Goal: Task Accomplishment & Management: Manage account settings

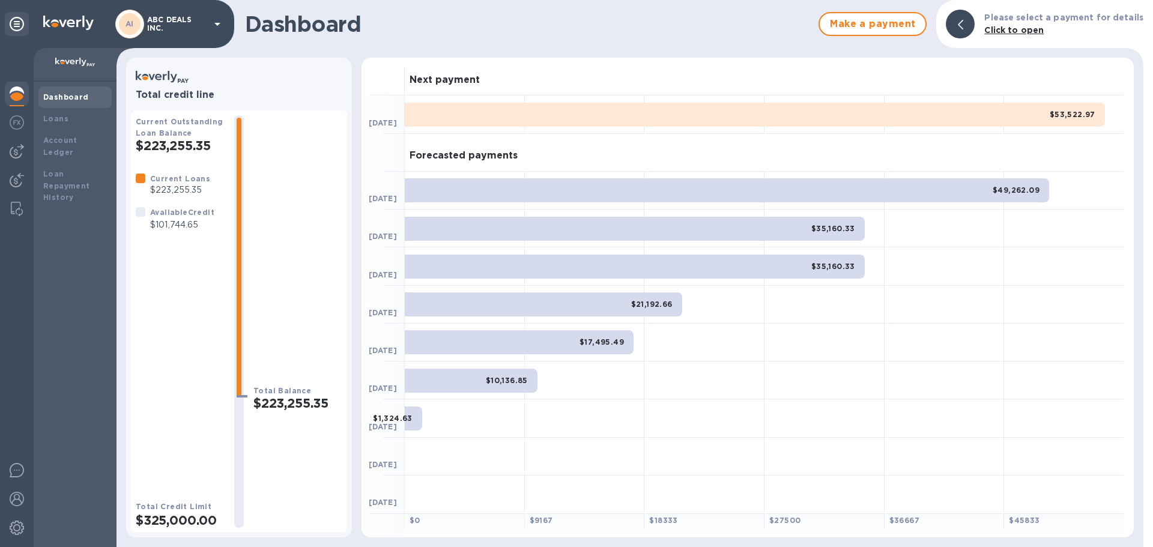
click at [165, 224] on p "$101,744.65" at bounding box center [182, 225] width 64 height 13
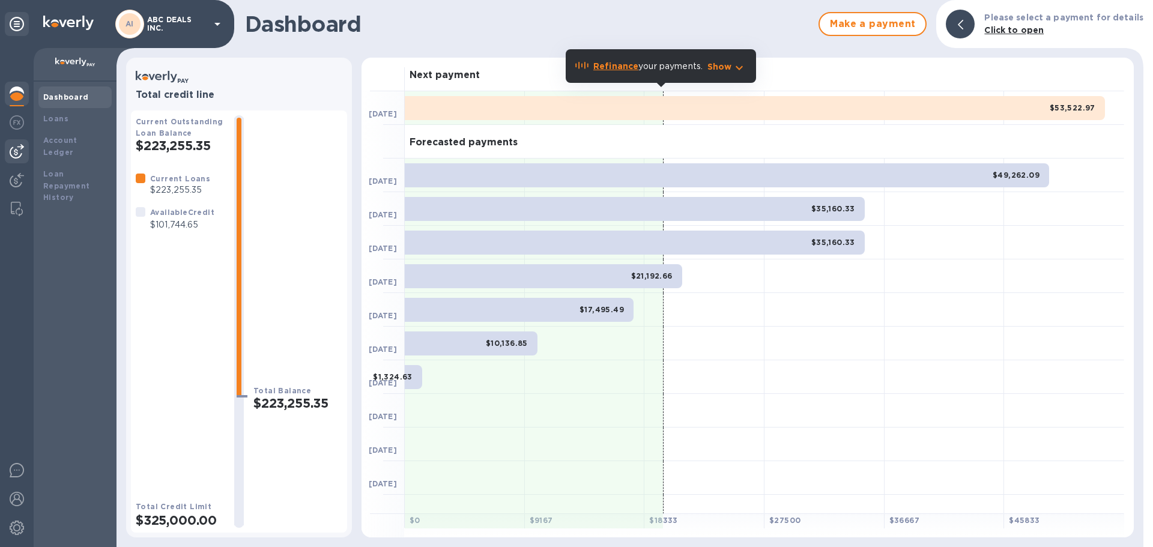
click at [11, 149] on img at bounding box center [17, 151] width 14 height 14
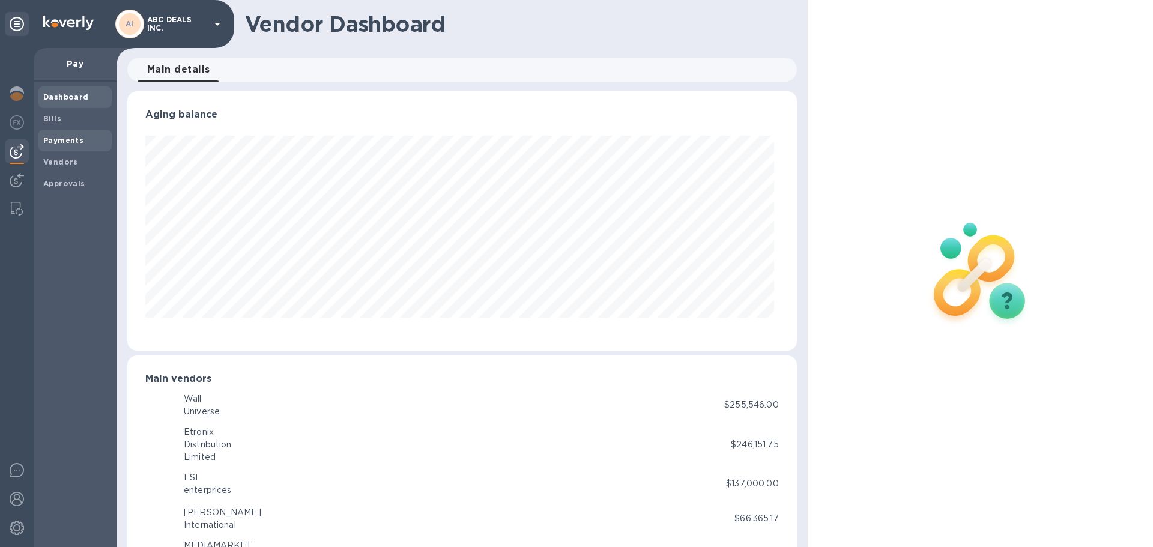
scroll to position [259, 664]
click at [80, 142] on b "Payments" at bounding box center [63, 140] width 40 height 9
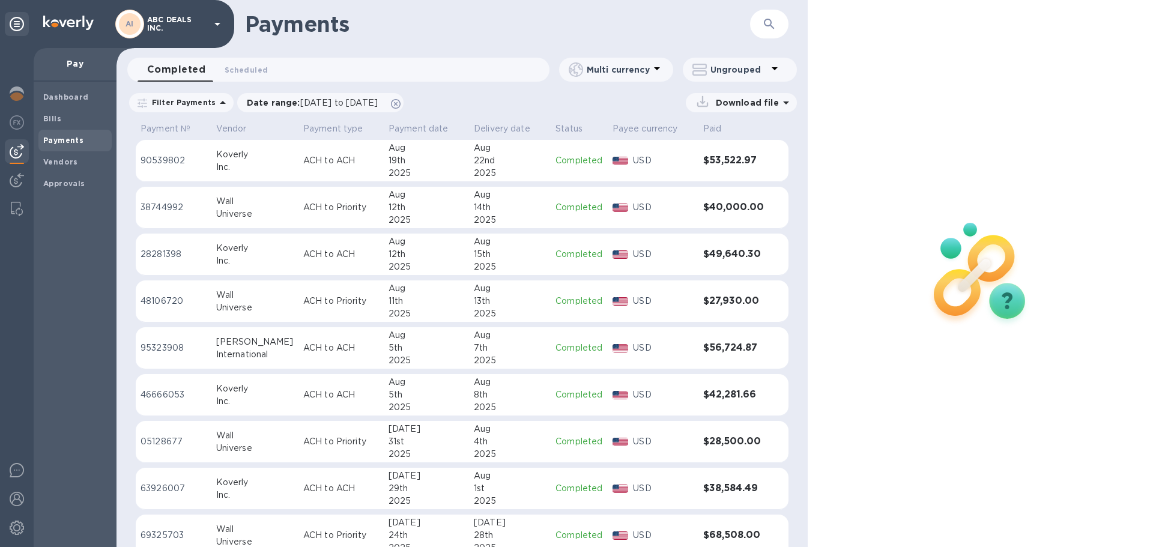
scroll to position [114, 0]
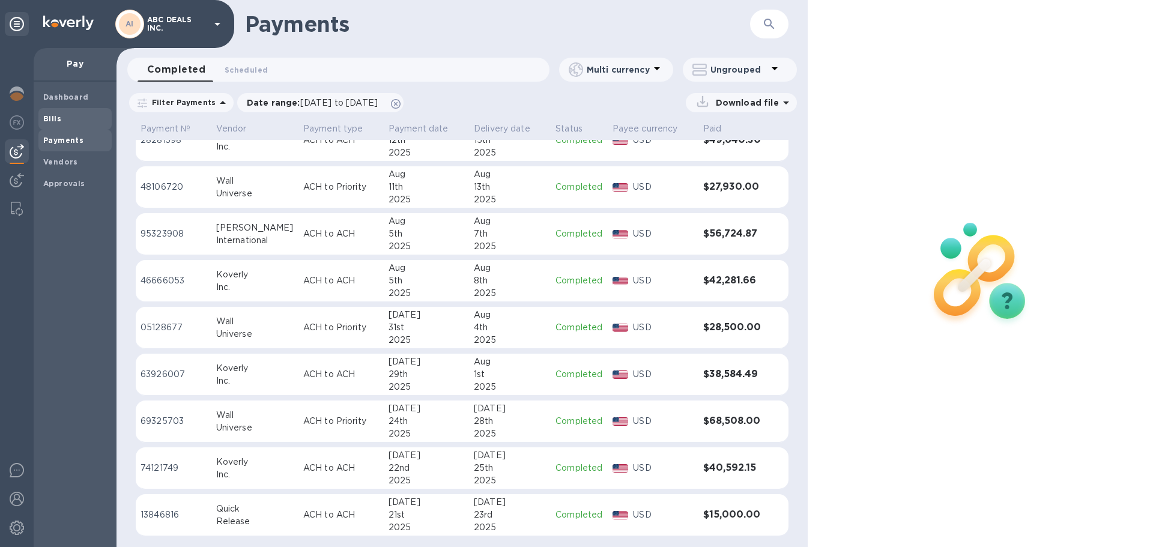
click at [65, 120] on span "Bills" at bounding box center [75, 119] width 64 height 12
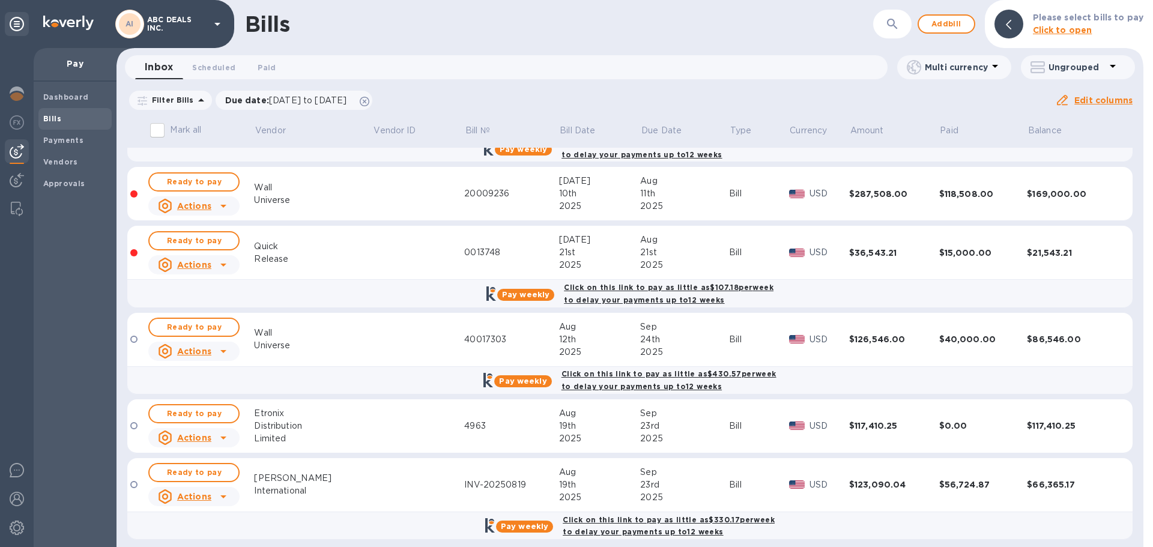
scroll to position [394, 0]
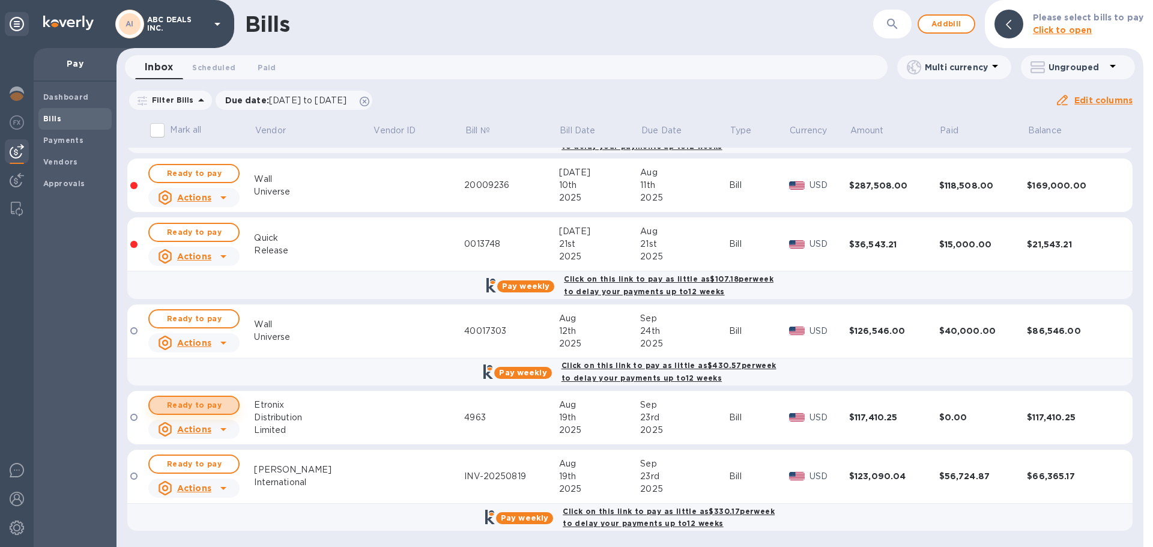
click at [216, 406] on span "Ready to pay" at bounding box center [194, 405] width 70 height 14
click at [225, 405] on span "Ready to pay" at bounding box center [194, 405] width 70 height 14
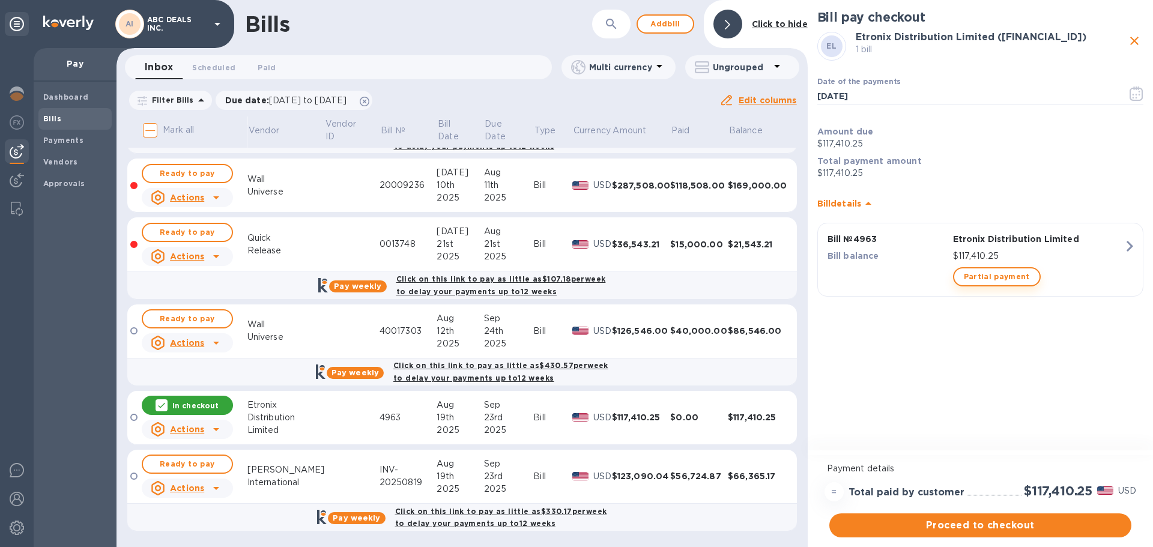
click at [997, 279] on span "Partial payment" at bounding box center [997, 277] width 66 height 14
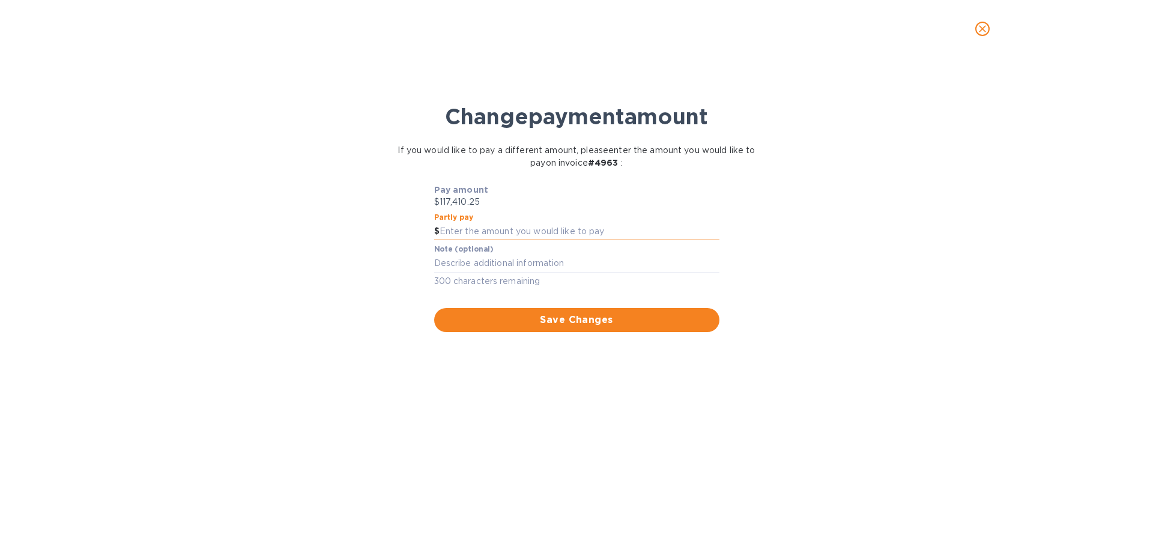
click at [572, 229] on input "text" at bounding box center [580, 232] width 280 height 18
type input "80,000"
click at [569, 394] on div "Change payment amount If you would like to pay a different amount, please enter…" at bounding box center [577, 307] width 1134 height 479
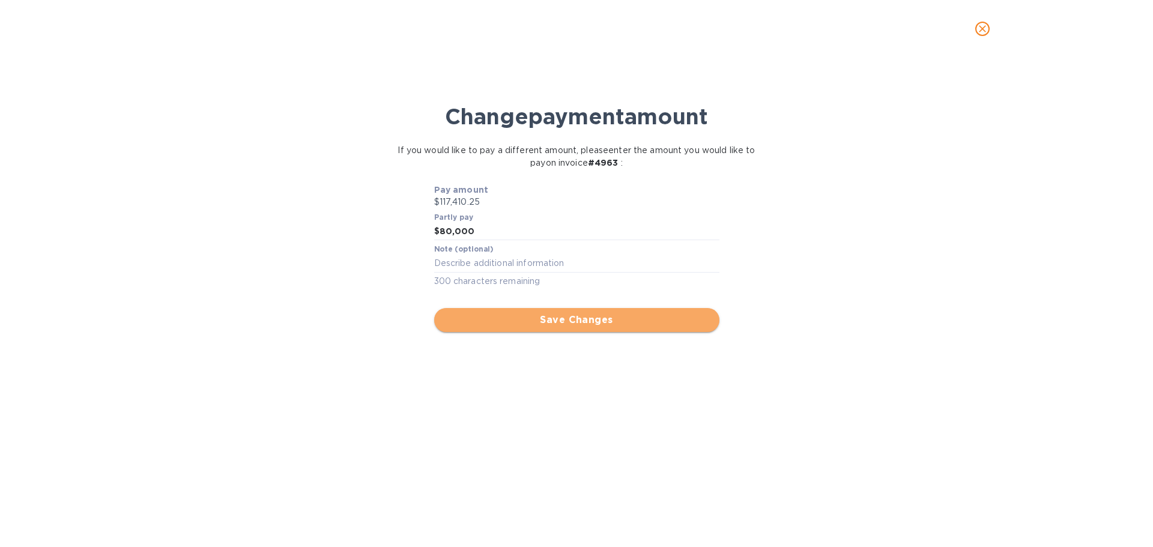
click at [567, 325] on span "Save Changes" at bounding box center [577, 320] width 266 height 14
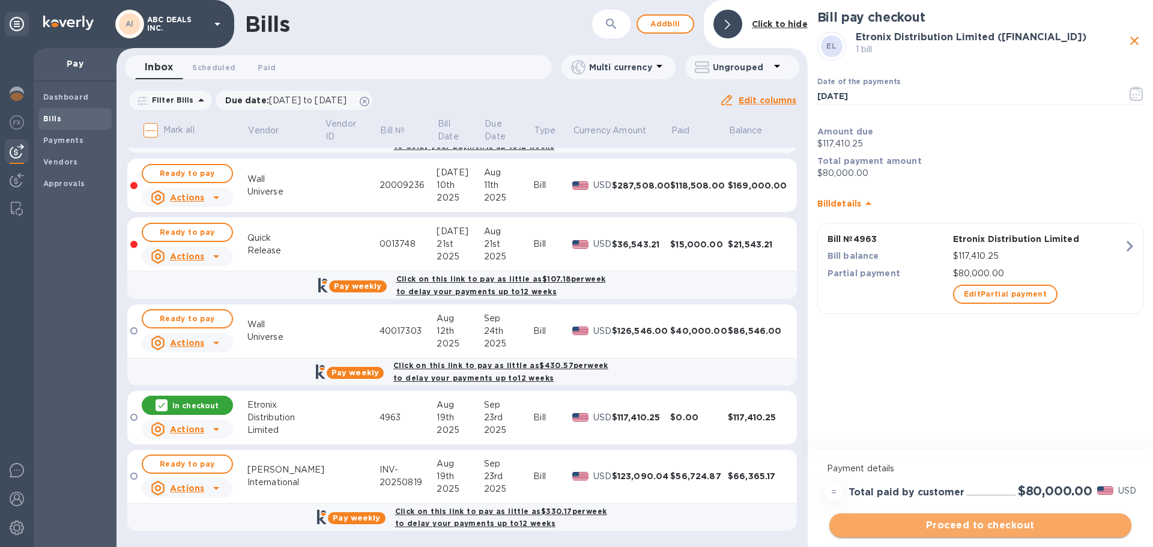
click at [1004, 524] on span "Proceed to checkout" at bounding box center [980, 525] width 283 height 14
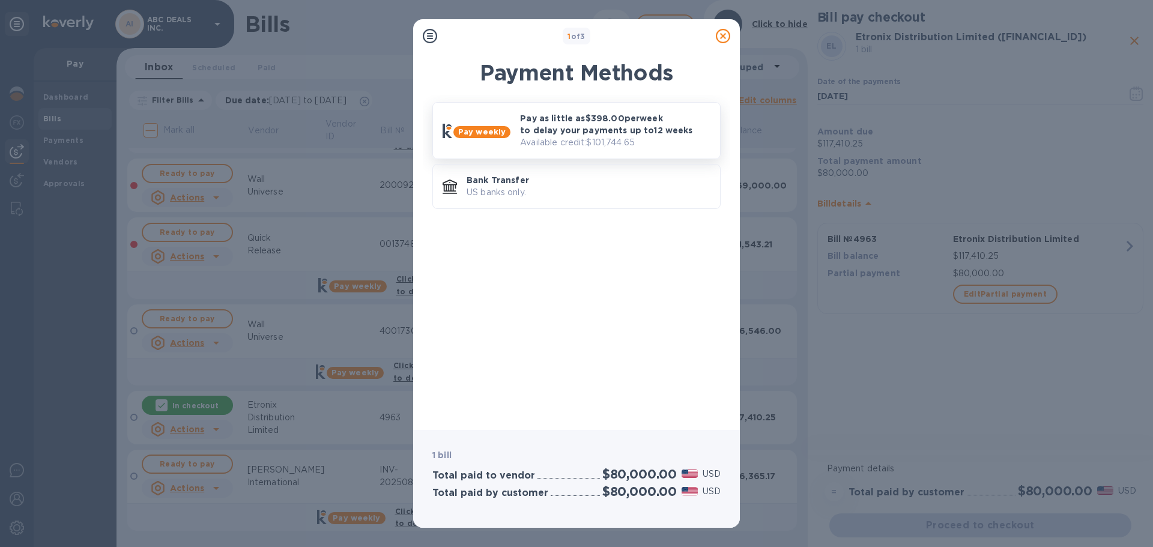
click at [591, 131] on p "Pay as little as $398.00 per week to delay your payments up to 12 weeks" at bounding box center [615, 124] width 190 height 24
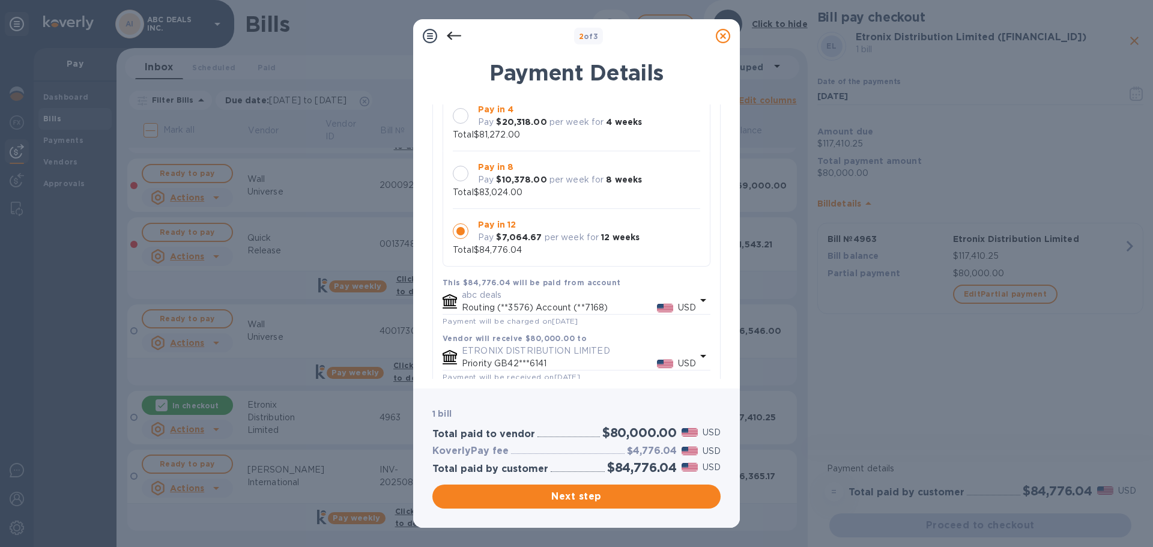
scroll to position [120, 0]
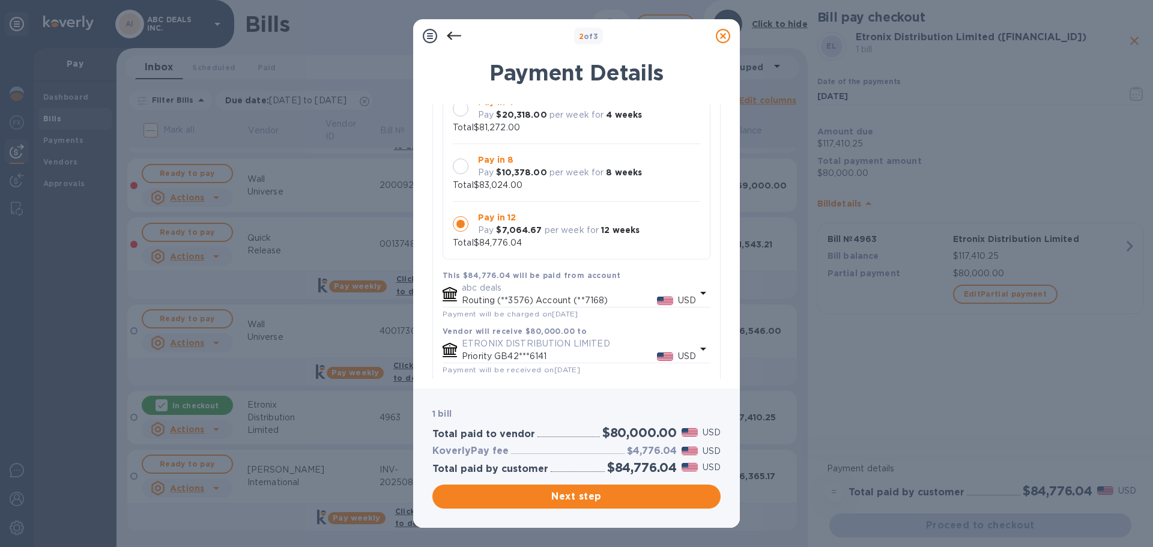
click at [557, 169] on p "per week for" at bounding box center [577, 172] width 55 height 13
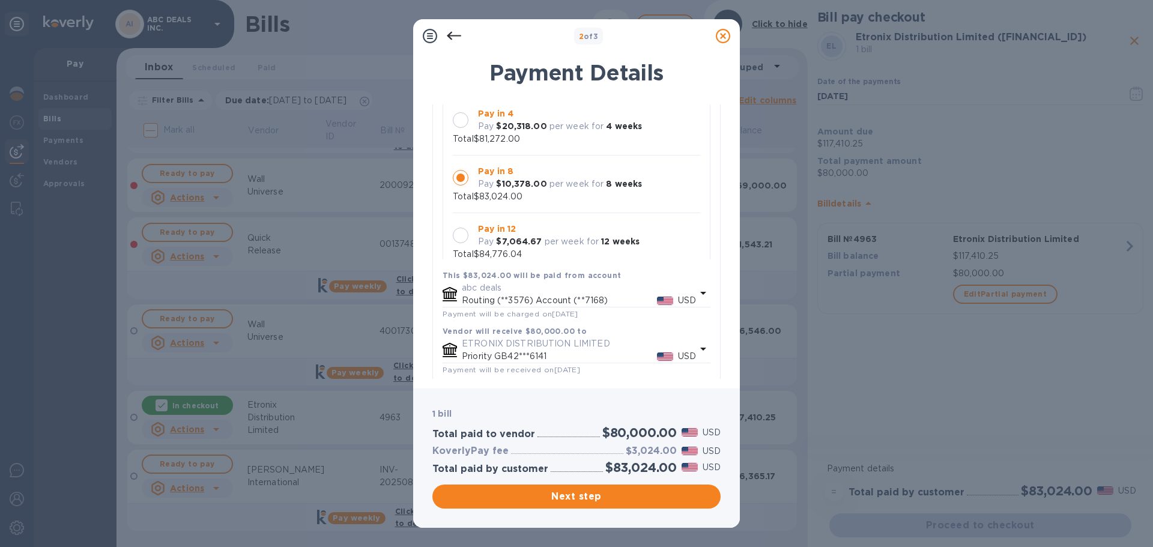
click at [699, 348] on icon at bounding box center [703, 349] width 14 height 14
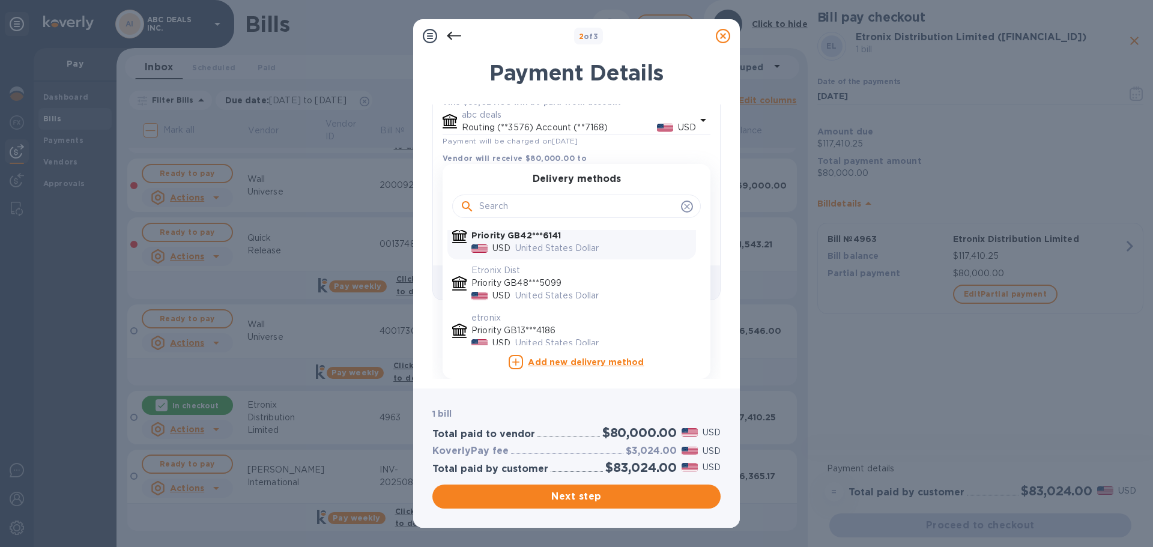
scroll to position [27, 0]
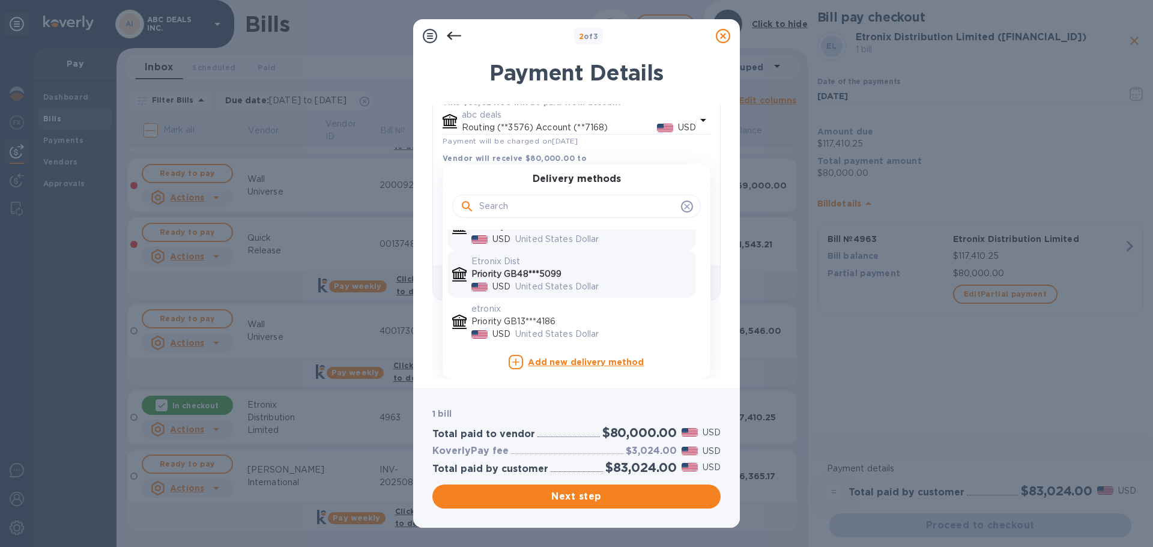
click at [552, 277] on p "Priority GB48***5099" at bounding box center [582, 274] width 220 height 13
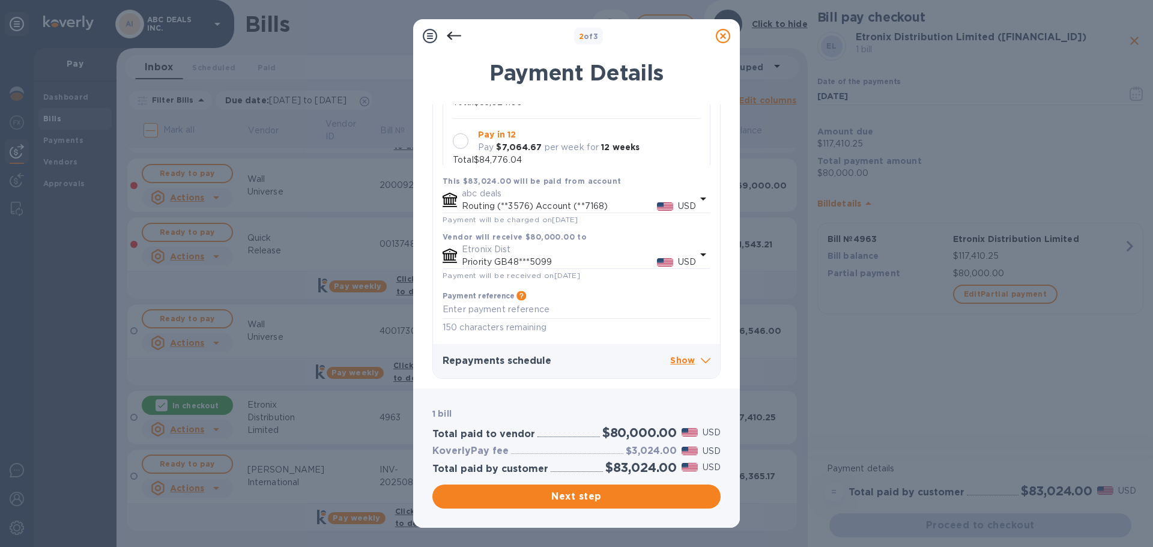
scroll to position [214, 0]
click at [608, 308] on textarea at bounding box center [577, 310] width 268 height 10
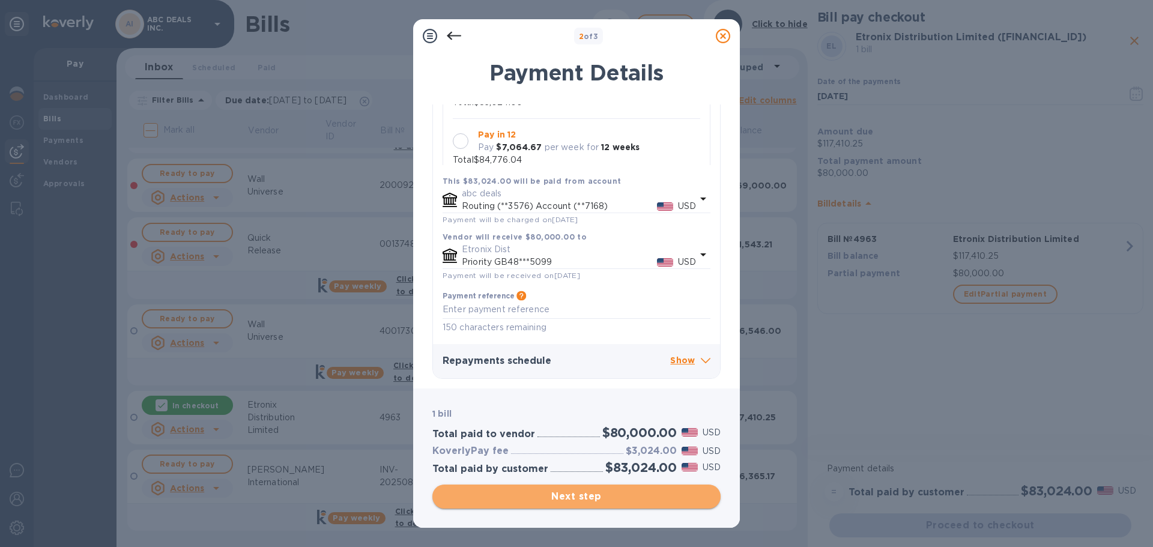
click at [614, 495] on span "Next step" at bounding box center [576, 497] width 269 height 14
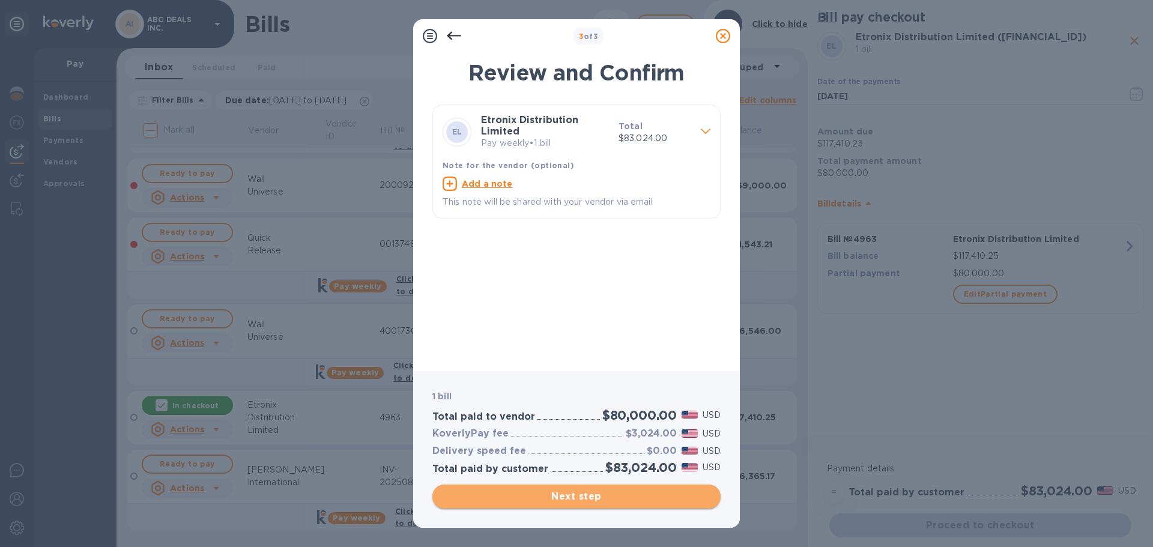
click at [605, 500] on span "Next step" at bounding box center [576, 497] width 269 height 14
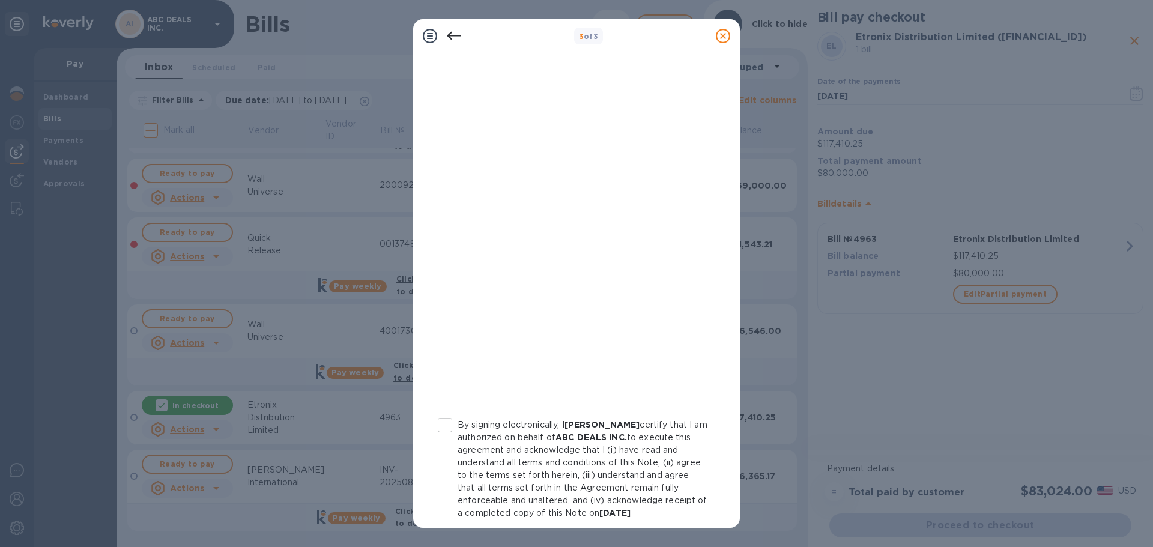
scroll to position [124, 0]
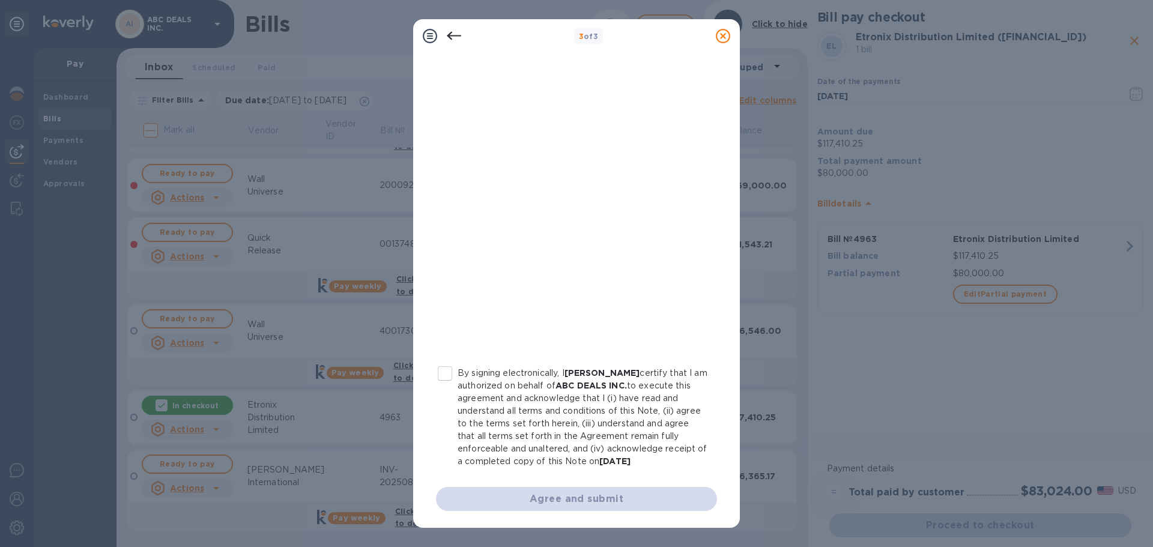
click at [452, 371] on input "By signing electronically, I Cheskel Mertz certify that I am authorized on beha…" at bounding box center [444, 373] width 25 height 25
checkbox input "true"
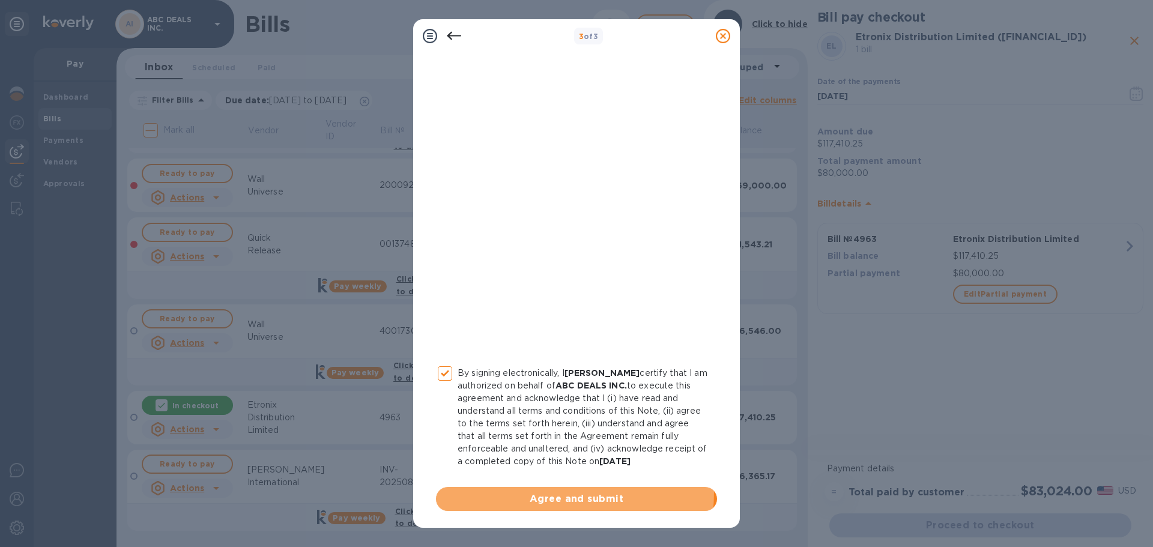
click at [513, 492] on button "Agree and submit" at bounding box center [576, 499] width 281 height 24
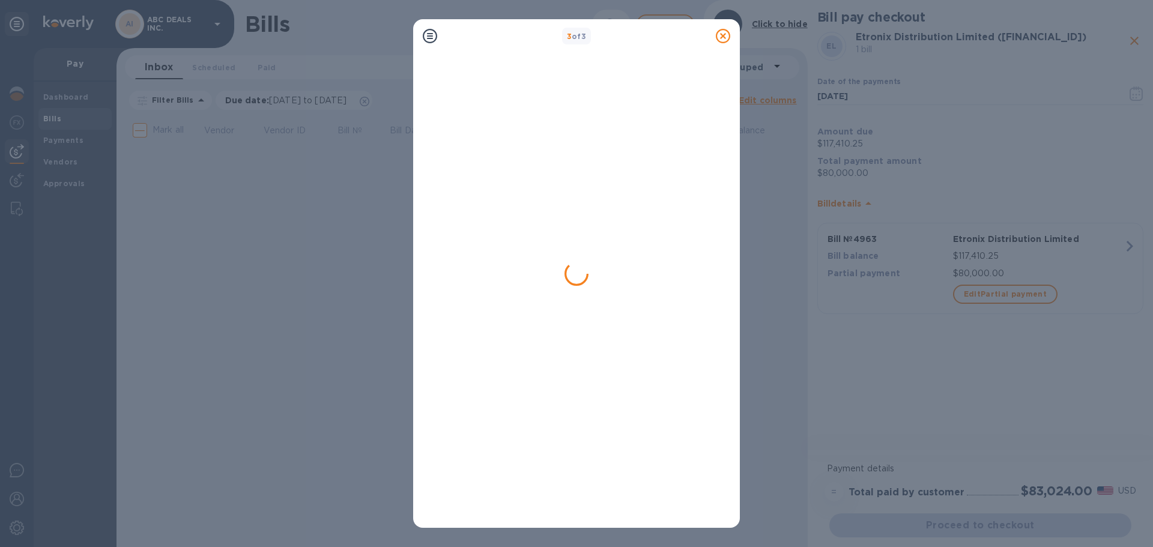
scroll to position [0, 0]
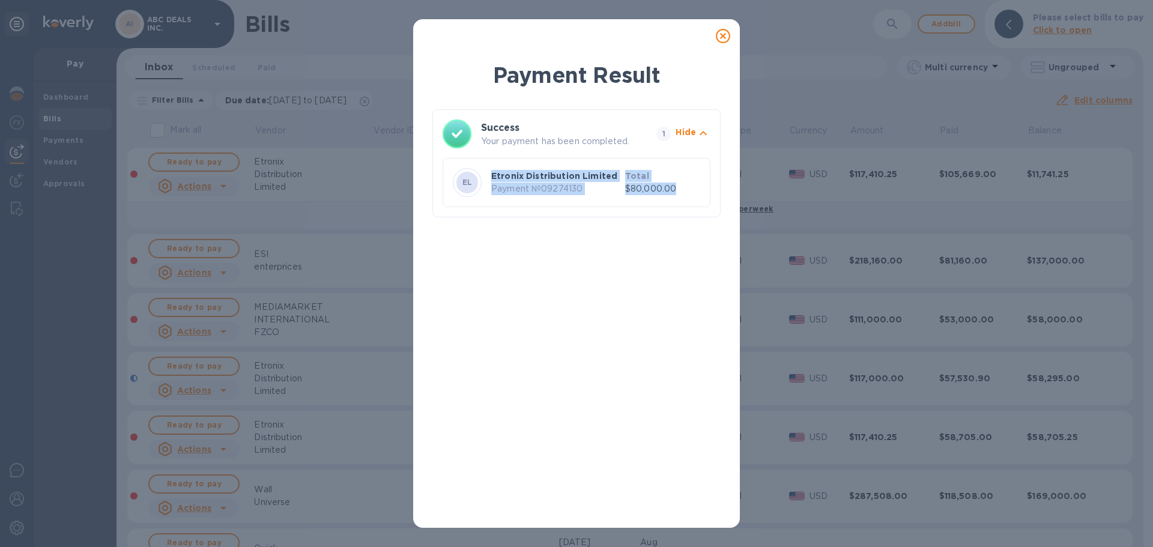
drag, startPoint x: 705, startPoint y: 190, endPoint x: 477, endPoint y: 168, distance: 229.3
click at [477, 168] on div "EL Etronix Distribution Limited Payment № 09274130 Total $80,000.00" at bounding box center [577, 182] width 268 height 49
copy div "Etronix Distribution Limited Payment № 09274130 Total $80,000.00"
click at [728, 34] on icon at bounding box center [723, 36] width 14 height 14
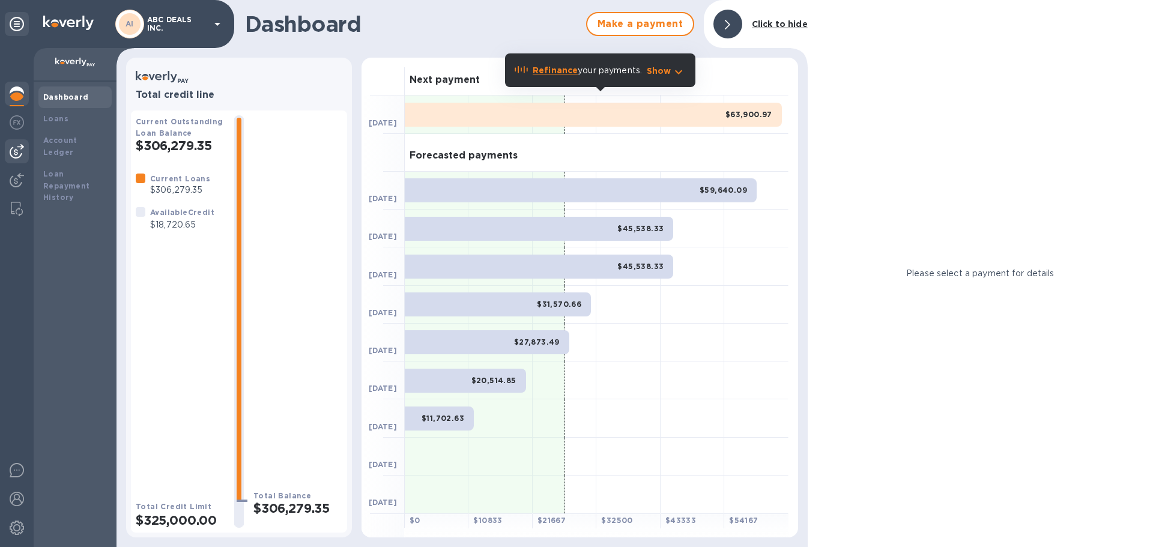
click at [14, 153] on img at bounding box center [17, 151] width 14 height 14
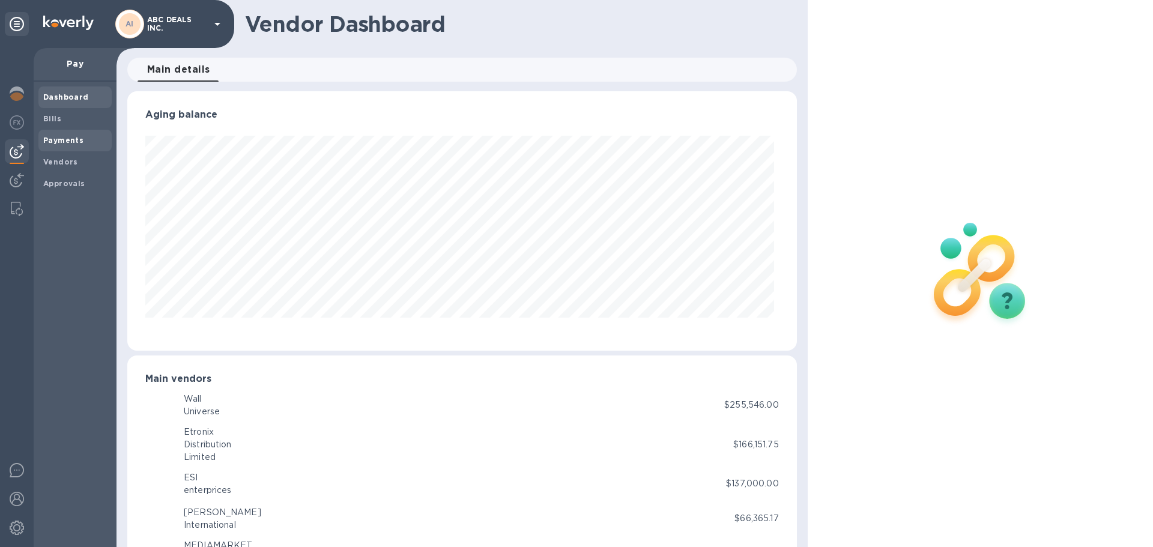
scroll to position [259, 664]
click at [77, 138] on b "Payments" at bounding box center [63, 140] width 40 height 9
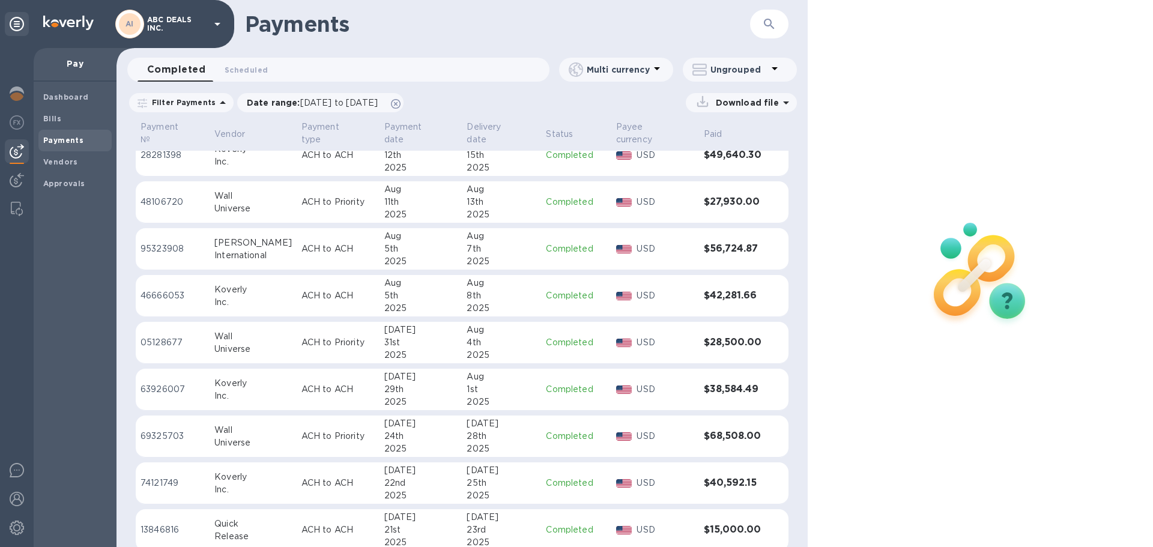
scroll to position [161, 0]
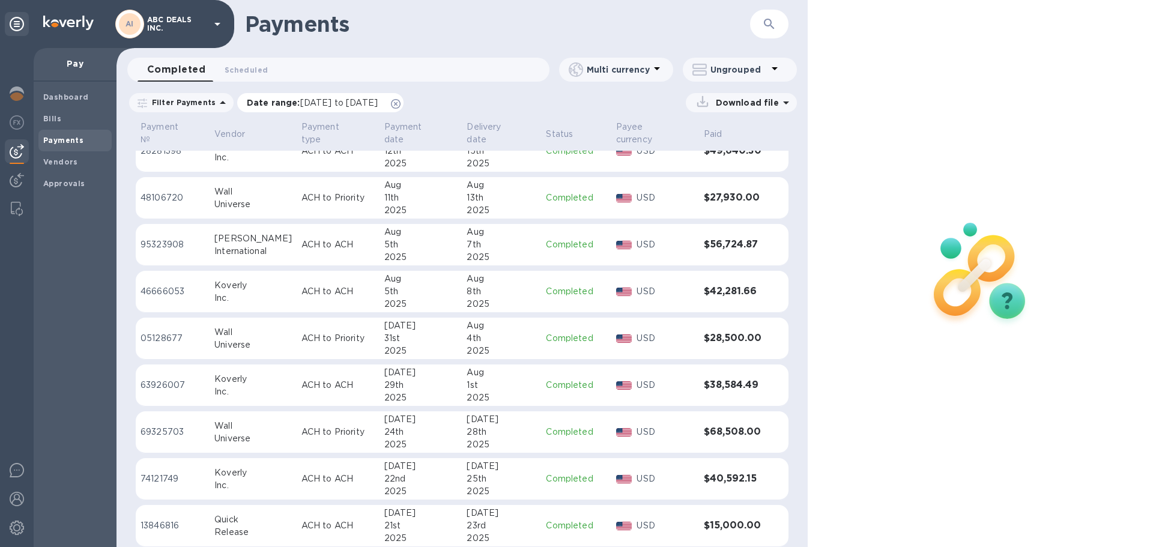
click at [378, 102] on span "[DATE] to [DATE]" at bounding box center [338, 103] width 77 height 10
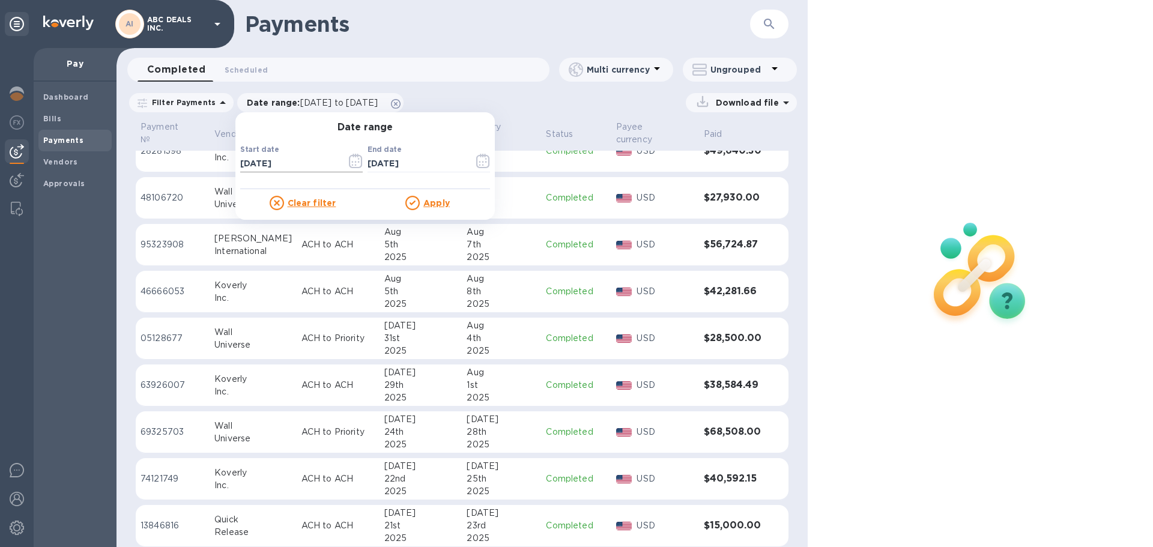
click at [350, 162] on icon "button" at bounding box center [356, 161] width 14 height 14
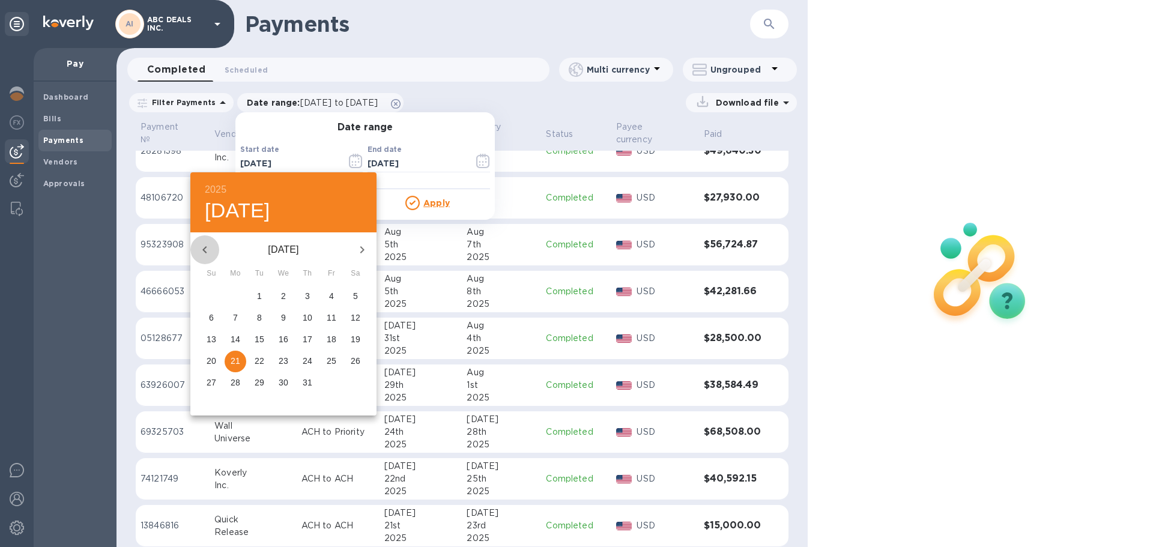
click at [207, 244] on icon "button" at bounding box center [205, 250] width 14 height 14
click at [210, 294] on p "1" at bounding box center [211, 296] width 5 height 12
type input "[DATE]"
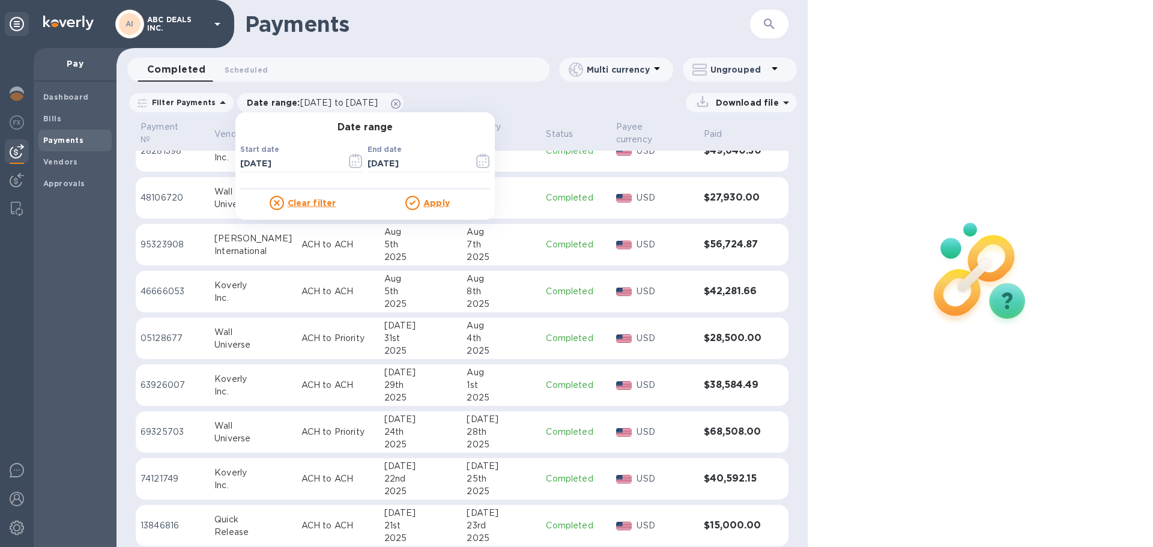
click at [440, 204] on u "Apply" at bounding box center [436, 203] width 26 height 10
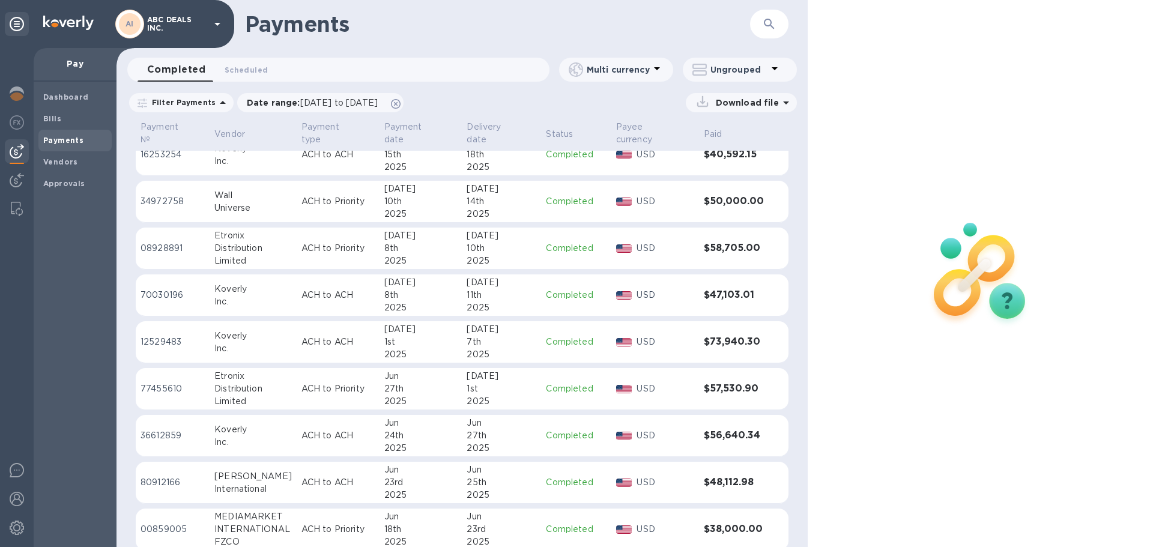
scroll to position [587, 0]
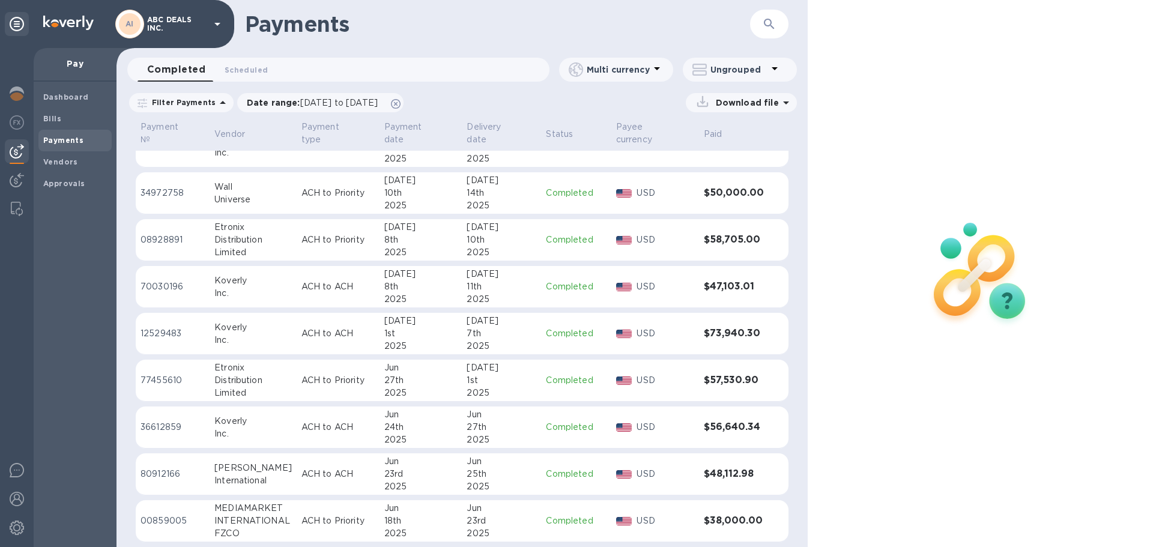
click at [372, 302] on td "ACH to Priority" at bounding box center [338, 381] width 83 height 42
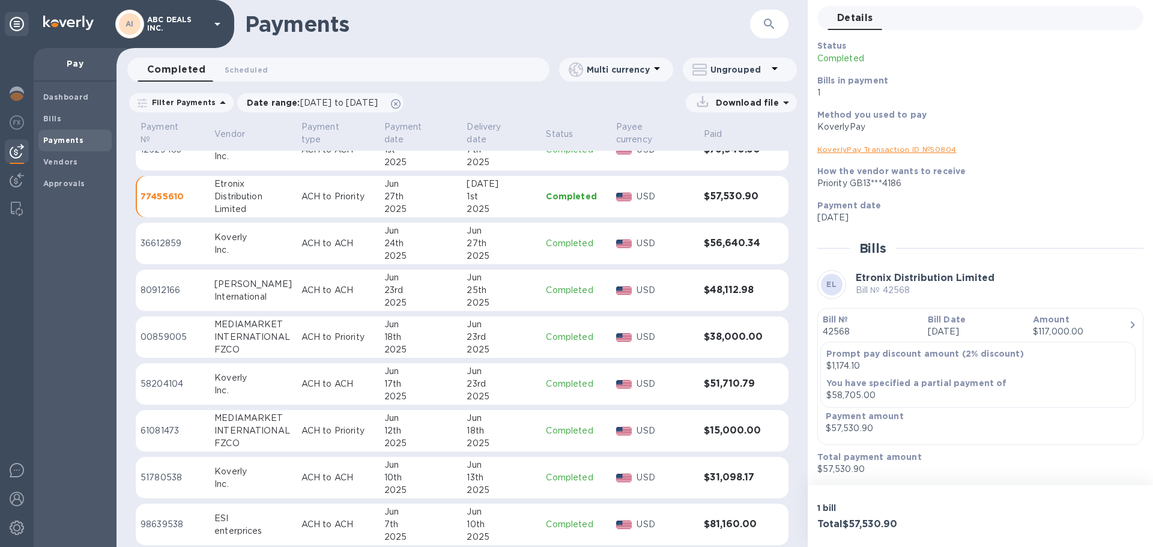
scroll to position [781, 0]
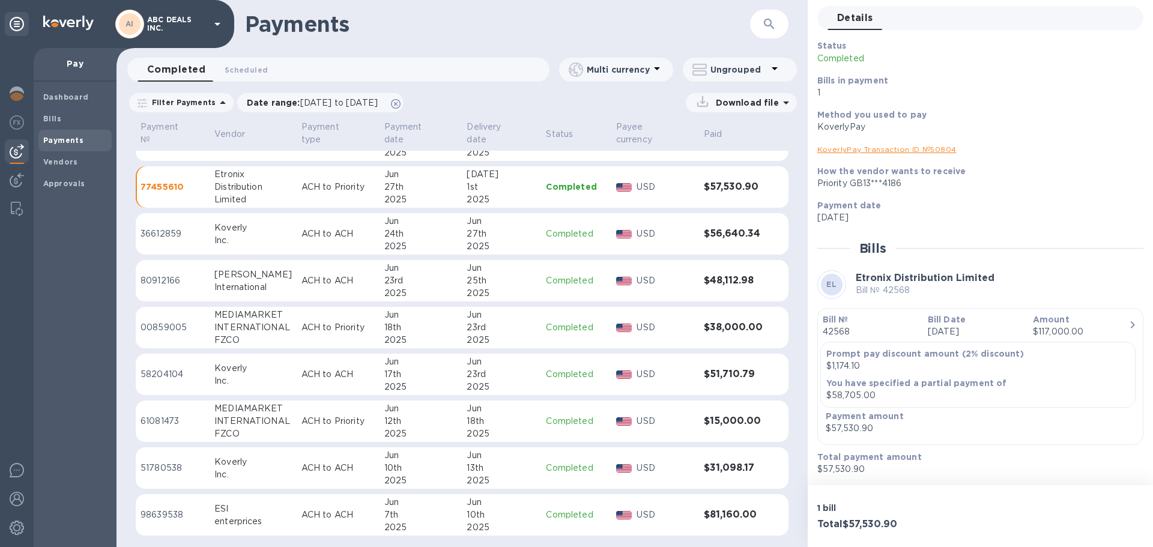
click at [192, 103] on p "Filter Payments" at bounding box center [181, 102] width 68 height 10
click at [285, 63] on div "Completed 0 Scheduled 0" at bounding box center [344, 70] width 412 height 24
click at [180, 100] on p "Filter Payments" at bounding box center [181, 102] width 68 height 10
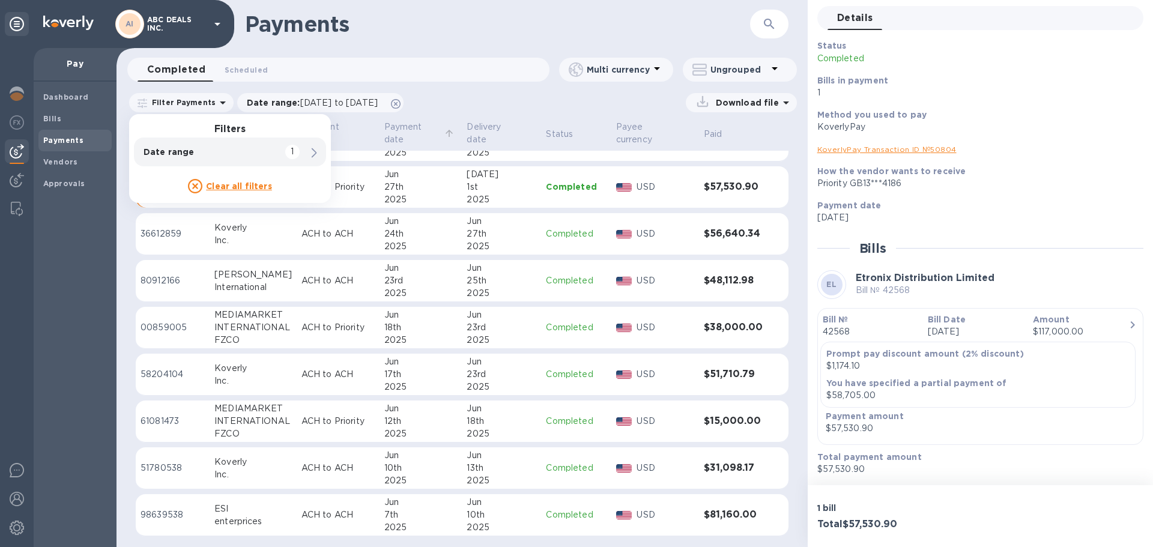
click at [400, 131] on p "Payment date" at bounding box center [413, 133] width 58 height 25
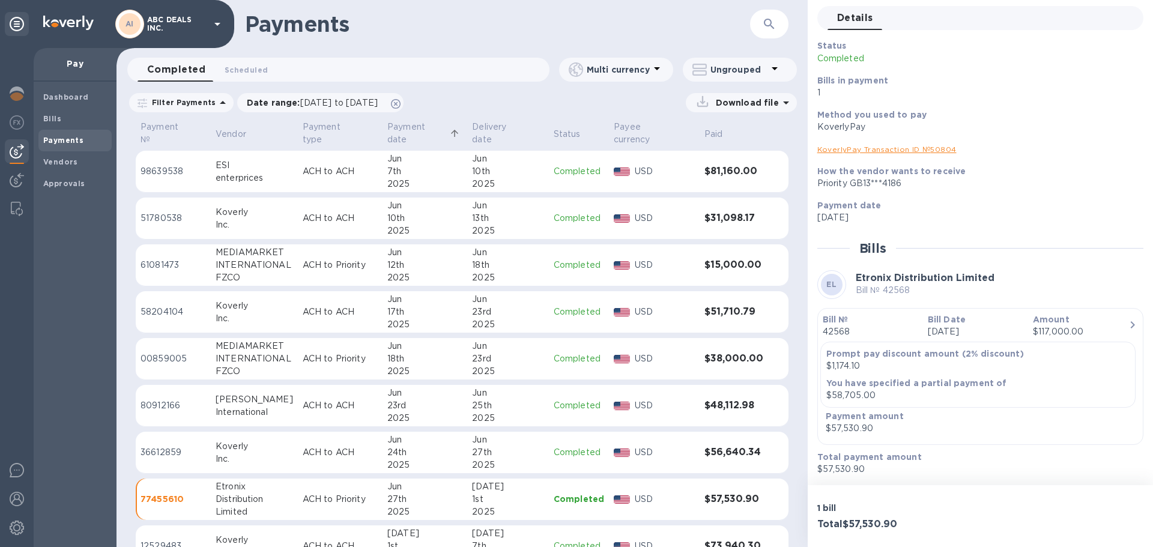
click at [414, 129] on p "Payment date" at bounding box center [416, 133] width 59 height 25
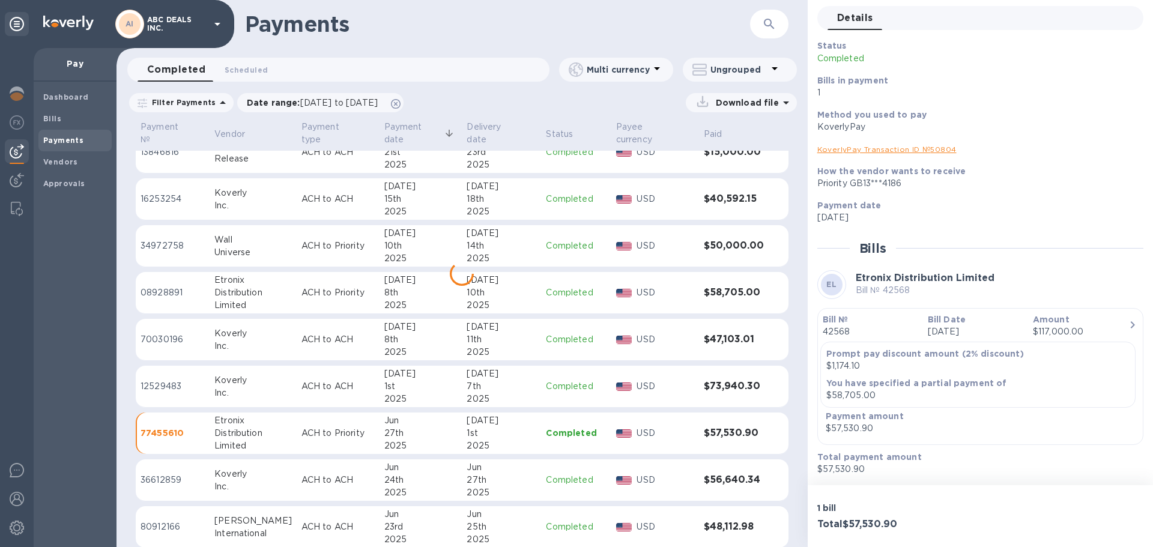
scroll to position [536, 0]
click at [232, 128] on p "Vendor" at bounding box center [229, 134] width 31 height 13
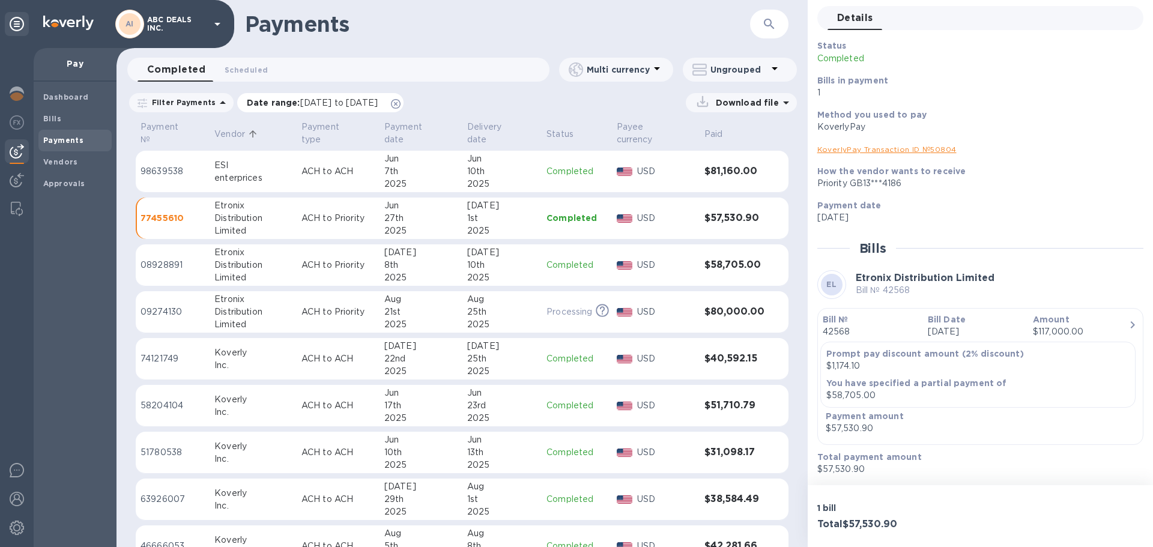
click at [300, 101] on span "[DATE] to [DATE]" at bounding box center [338, 103] width 77 height 10
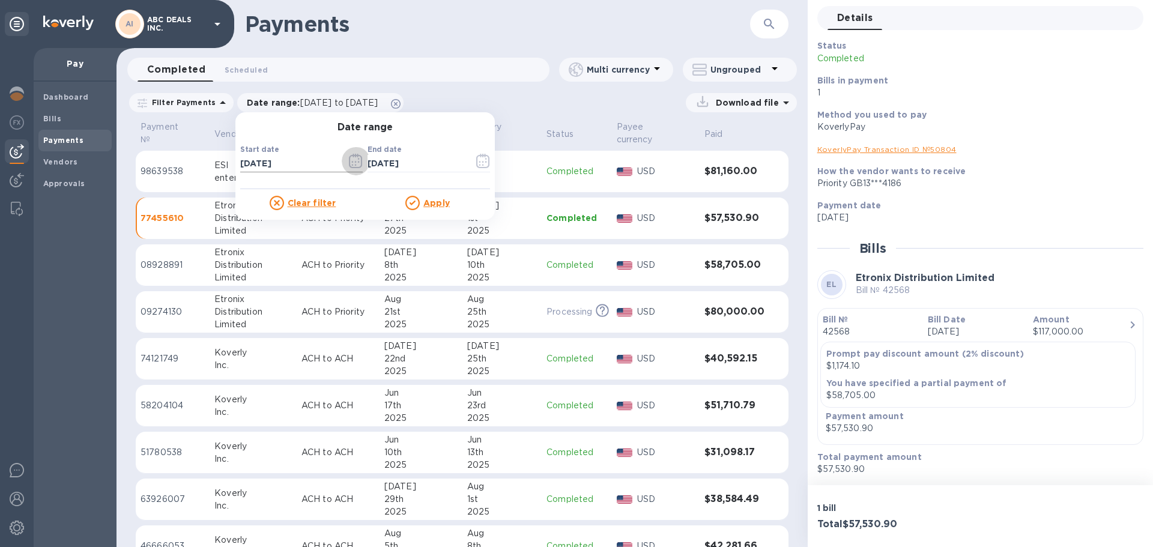
click at [349, 156] on icon "button" at bounding box center [355, 161] width 13 height 14
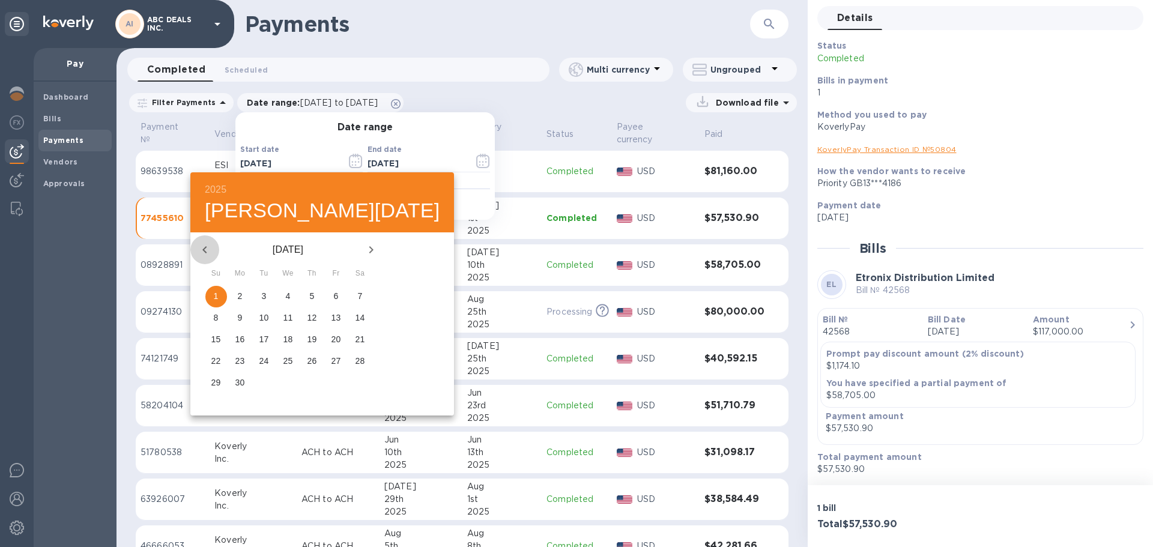
click at [203, 249] on icon "button" at bounding box center [204, 249] width 4 height 7
click at [302, 298] on span "1" at bounding box center [313, 296] width 22 height 12
type input "[DATE]"
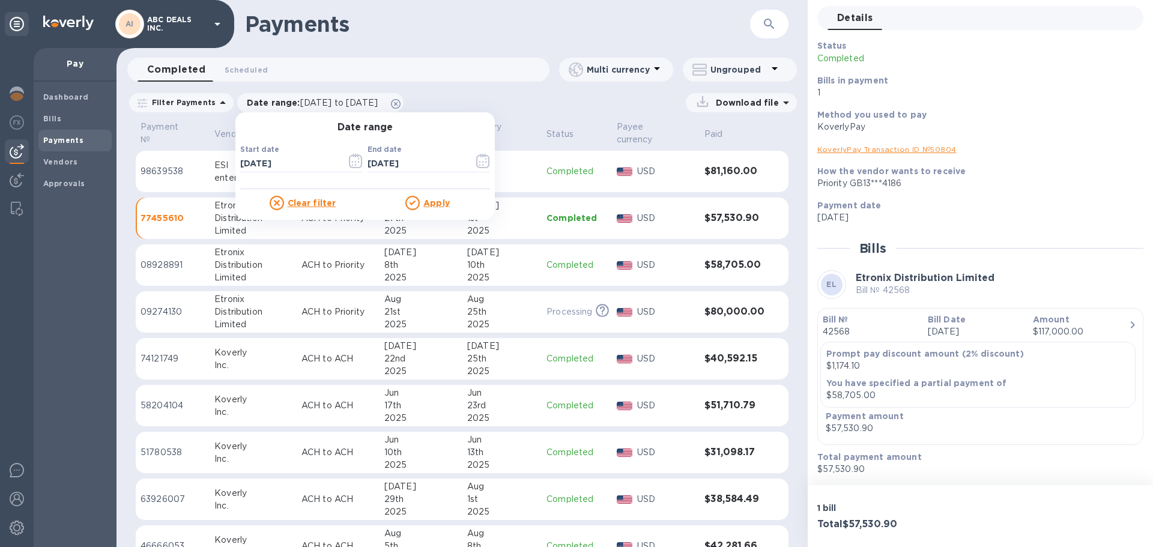
click at [425, 206] on u "Apply" at bounding box center [436, 203] width 26 height 10
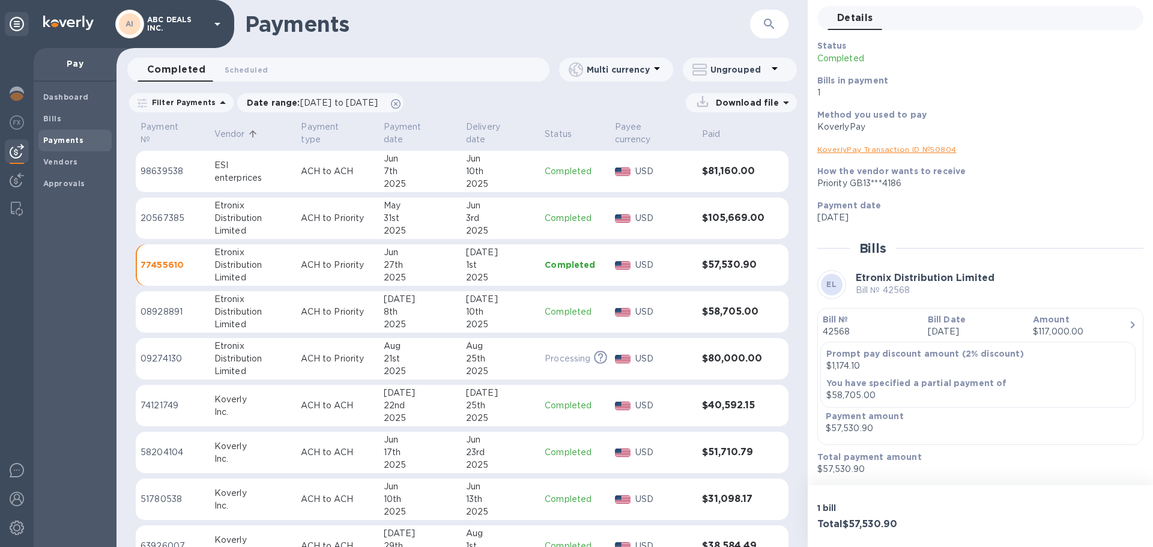
click at [223, 128] on p "Vendor" at bounding box center [229, 134] width 31 height 13
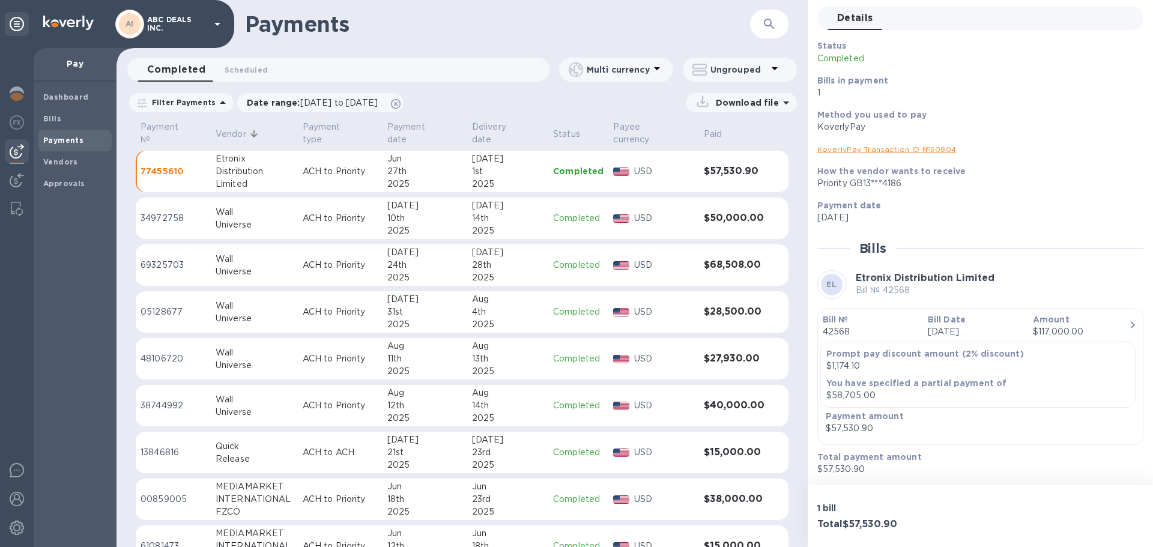
click at [218, 153] on div "Etronix" at bounding box center [254, 159] width 77 height 13
click at [64, 162] on b "Vendors" at bounding box center [60, 161] width 35 height 9
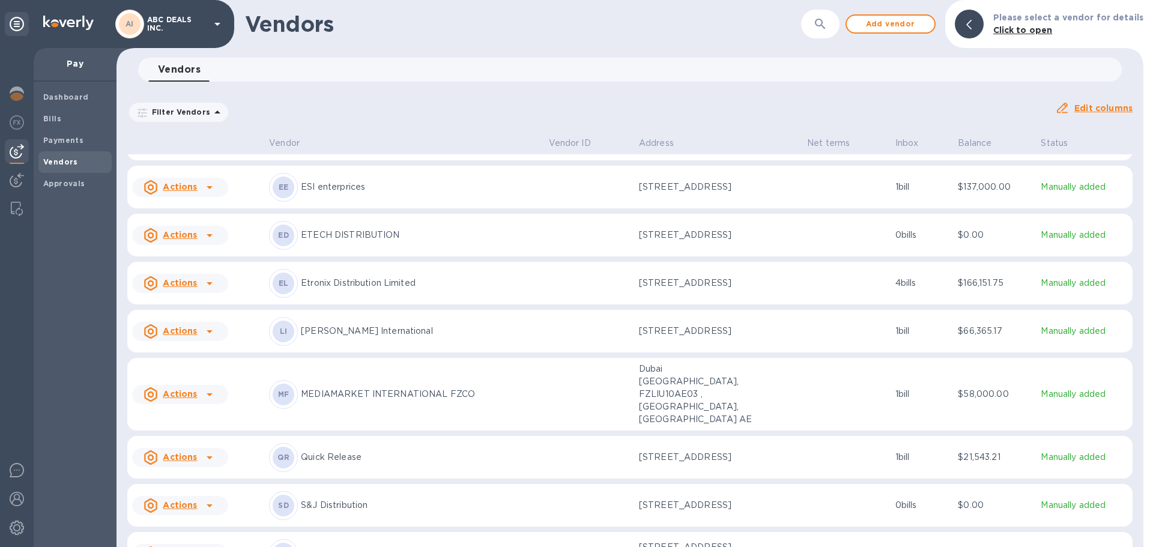
scroll to position [115, 0]
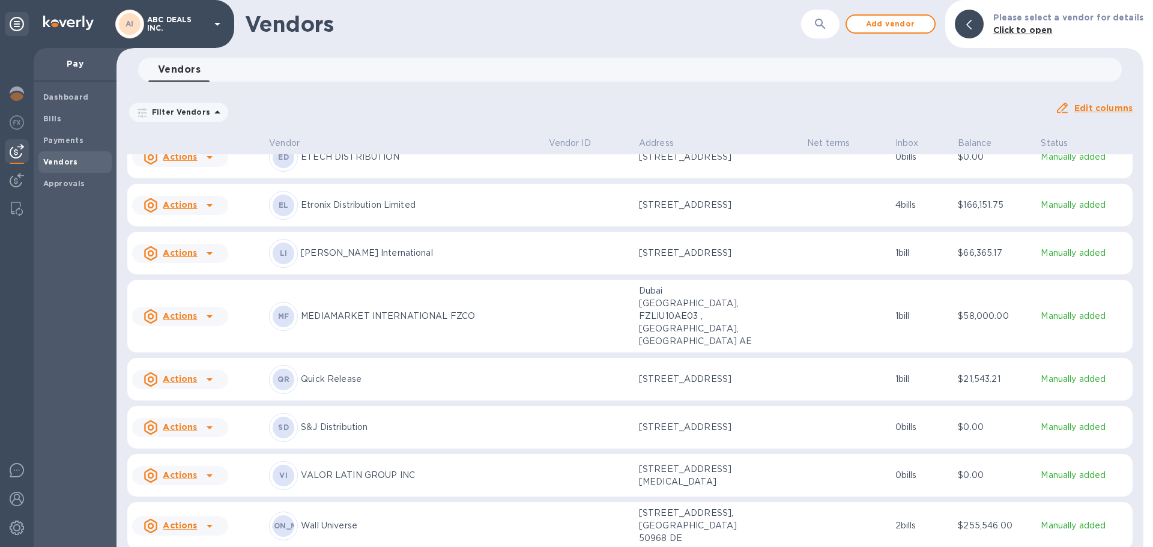
click at [344, 211] on p "Etronix Distribution Limited" at bounding box center [420, 205] width 238 height 13
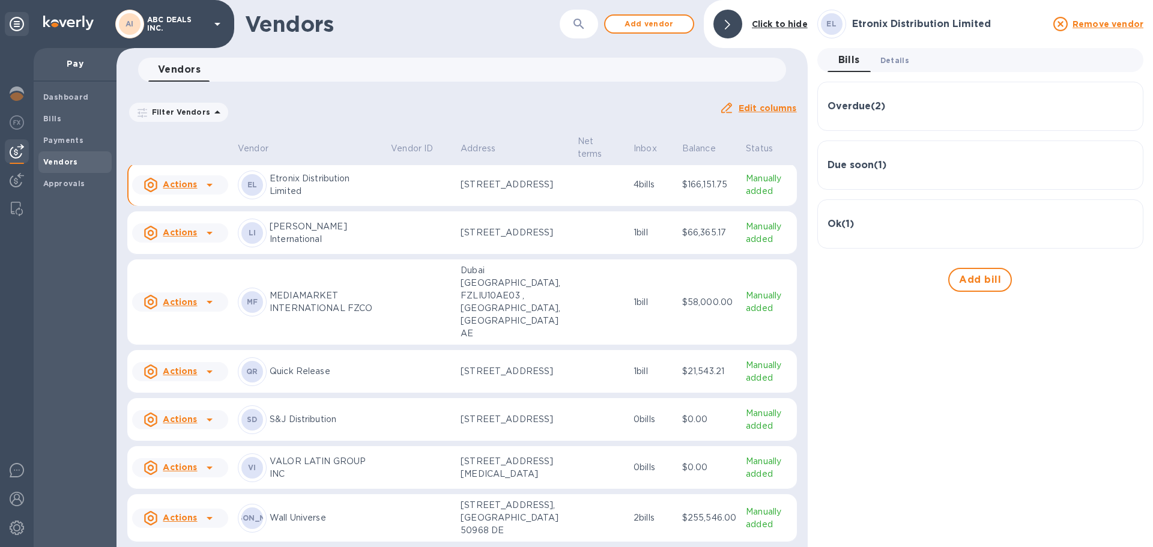
click at [571, 59] on span "Details 0" at bounding box center [895, 60] width 29 height 13
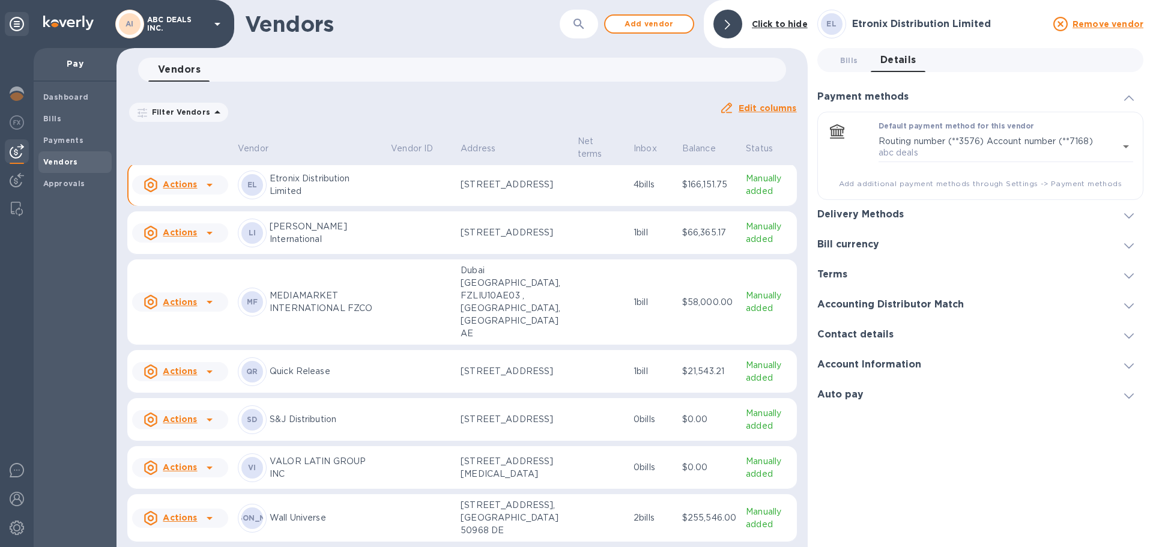
click at [571, 210] on h3 "Delivery Methods" at bounding box center [861, 214] width 86 height 11
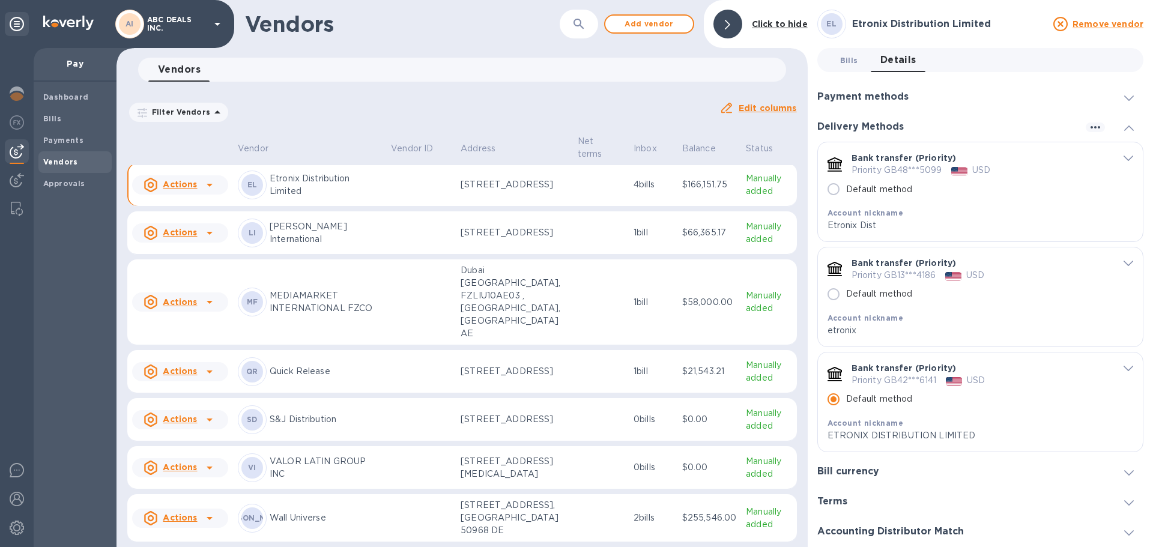
click at [571, 66] on span "Bills 0" at bounding box center [849, 60] width 18 height 13
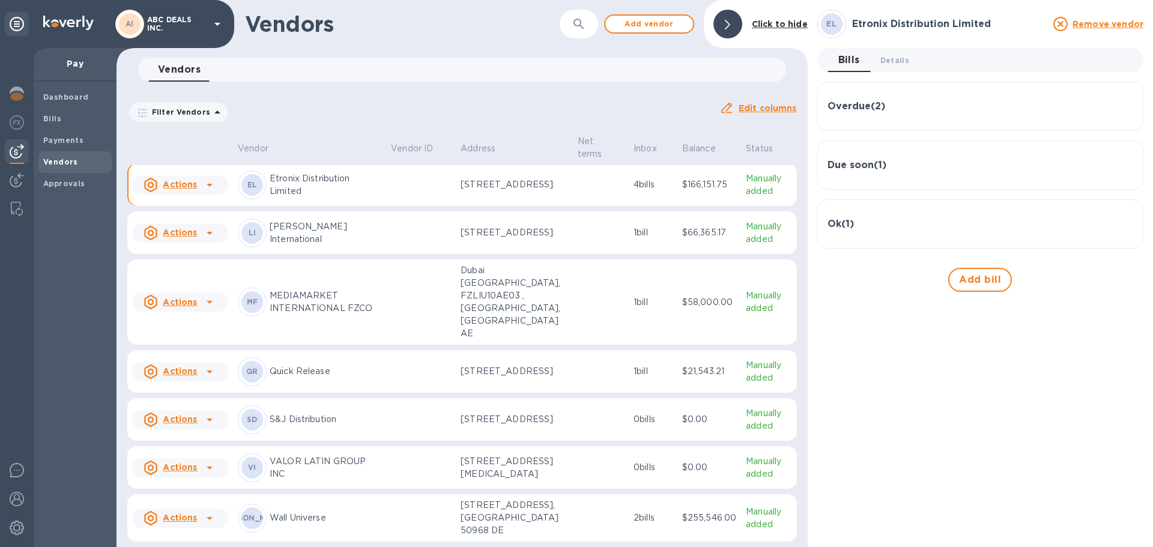
click at [571, 221] on h3 "Ok ( 1 )" at bounding box center [841, 224] width 26 height 11
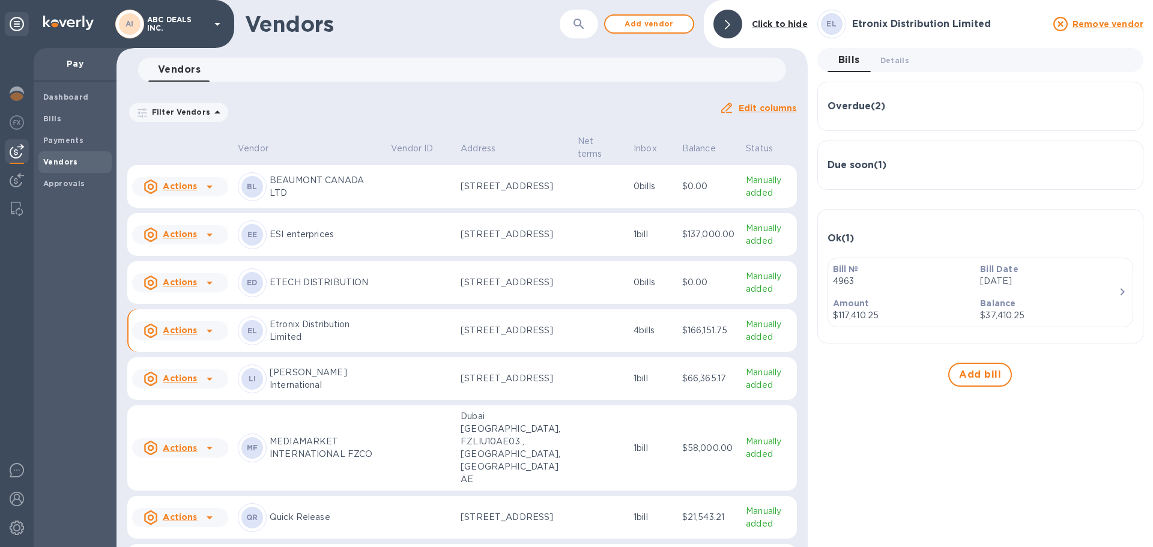
click at [398, 302] on td at bounding box center [421, 282] width 70 height 43
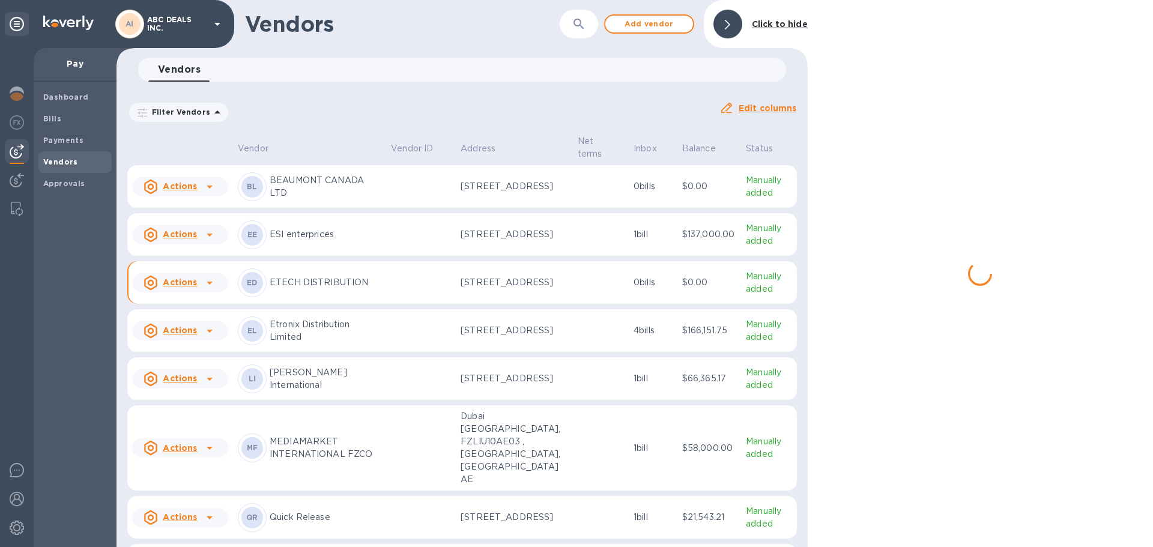
click at [181, 287] on u "Actions" at bounding box center [180, 283] width 34 height 10
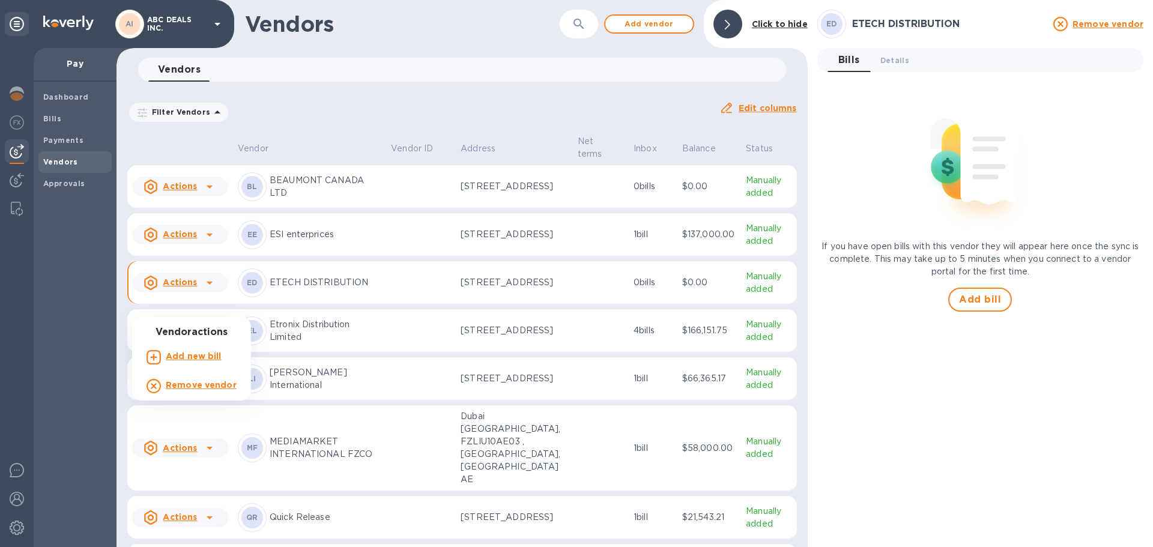
click at [371, 302] on div at bounding box center [576, 273] width 1153 height 547
click at [56, 139] on b "Payments" at bounding box center [63, 140] width 40 height 9
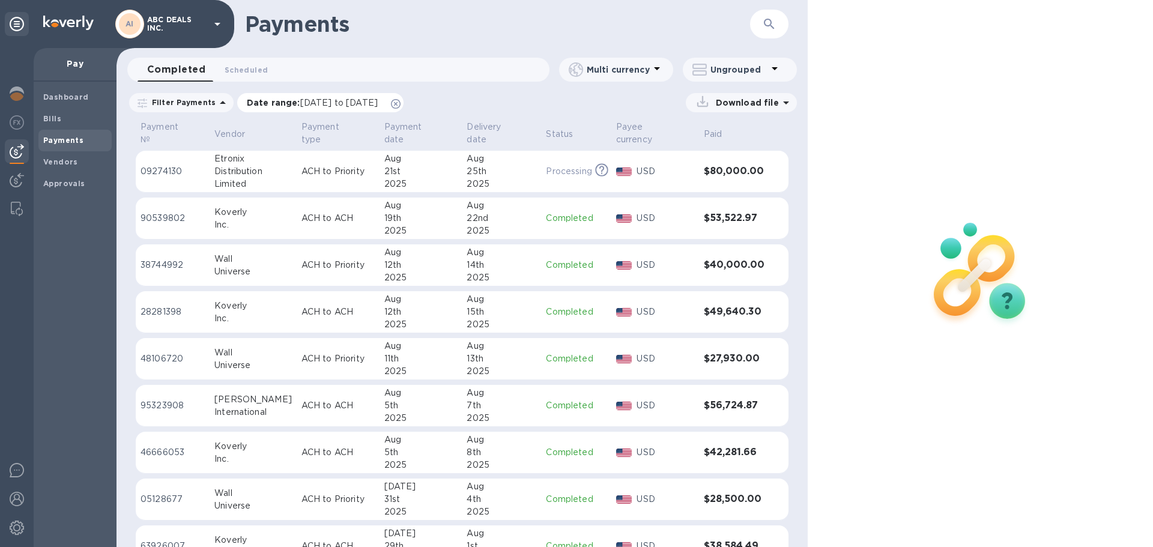
click at [284, 105] on p "Date range : [DATE] to [DATE]" at bounding box center [315, 103] width 137 height 12
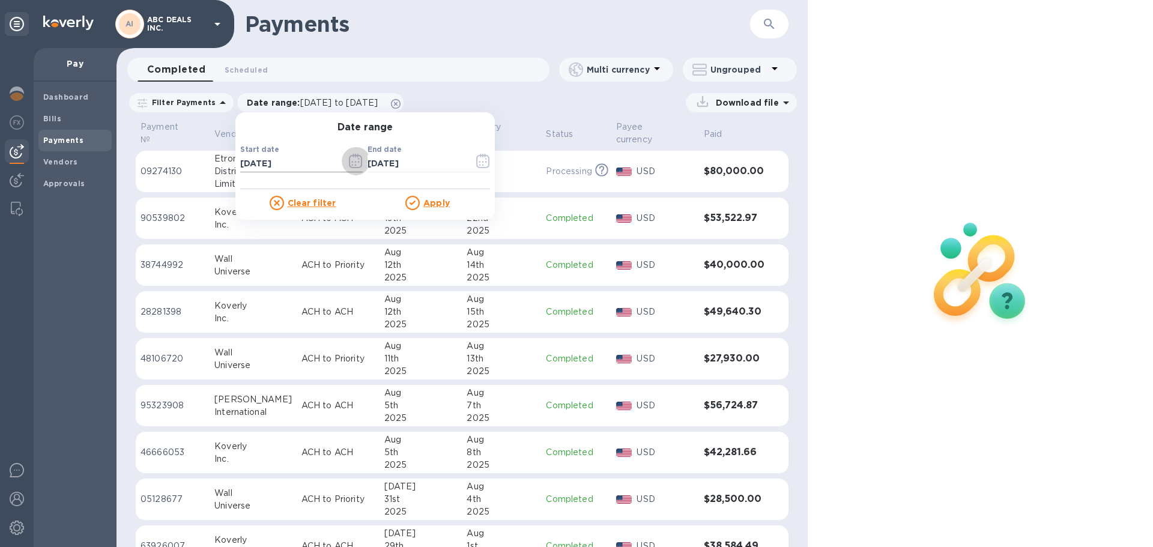
click at [355, 163] on icon "button" at bounding box center [356, 163] width 2 height 2
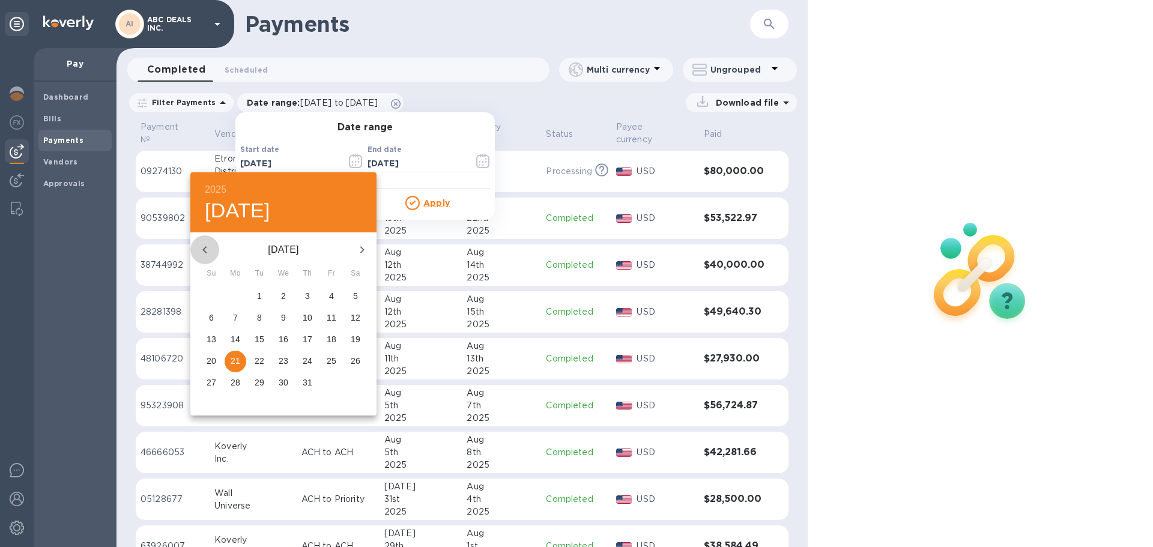
click at [200, 246] on icon "button" at bounding box center [205, 250] width 14 height 14
click at [306, 297] on p "1" at bounding box center [307, 296] width 5 height 12
type input "[DATE]"
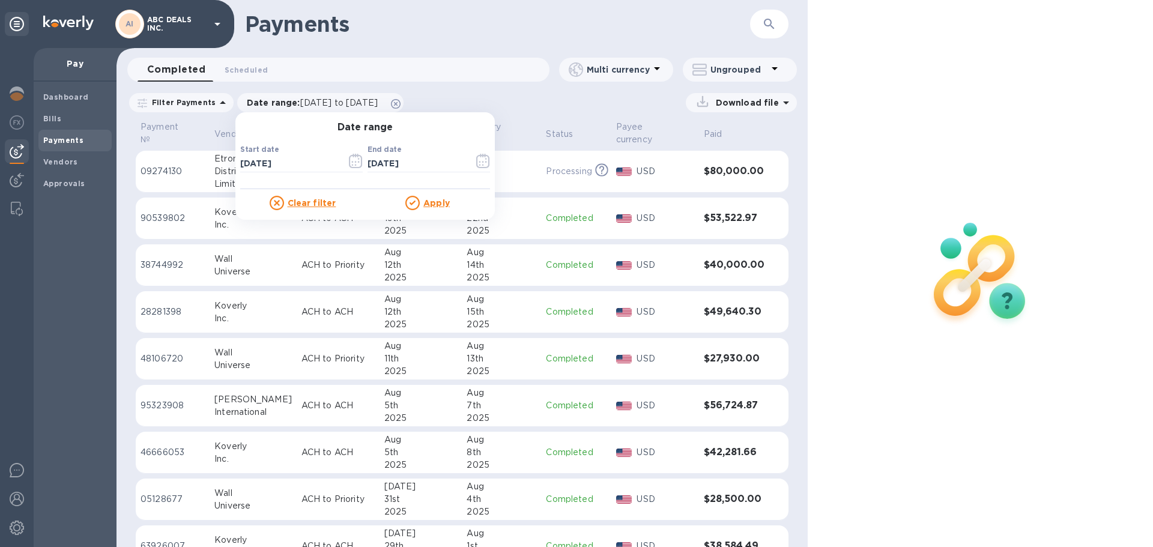
click at [425, 202] on u "Apply" at bounding box center [436, 203] width 26 height 10
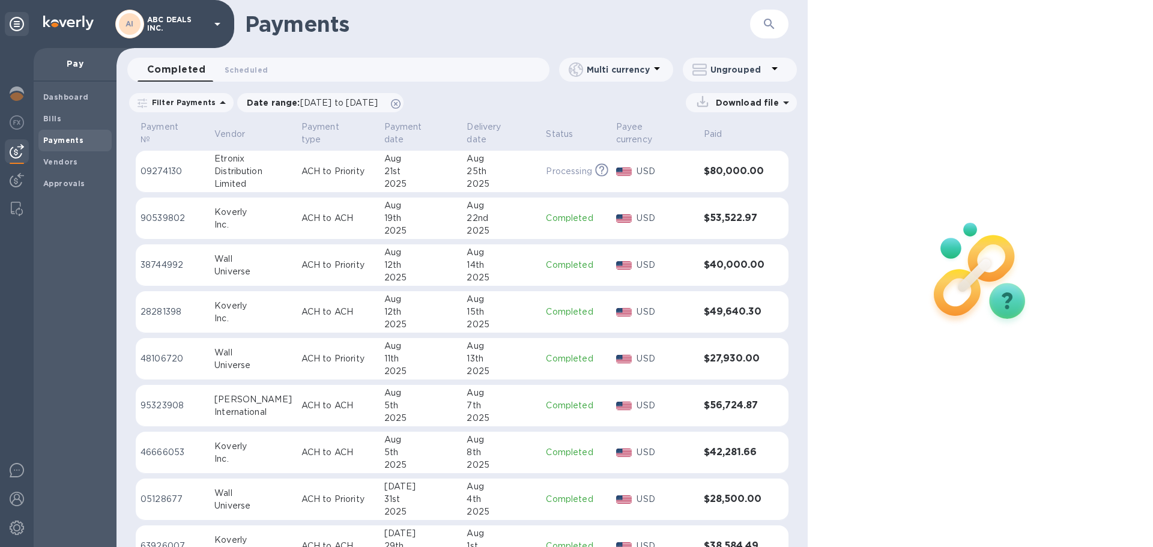
click at [178, 100] on p "Filter Payments" at bounding box center [181, 102] width 68 height 10
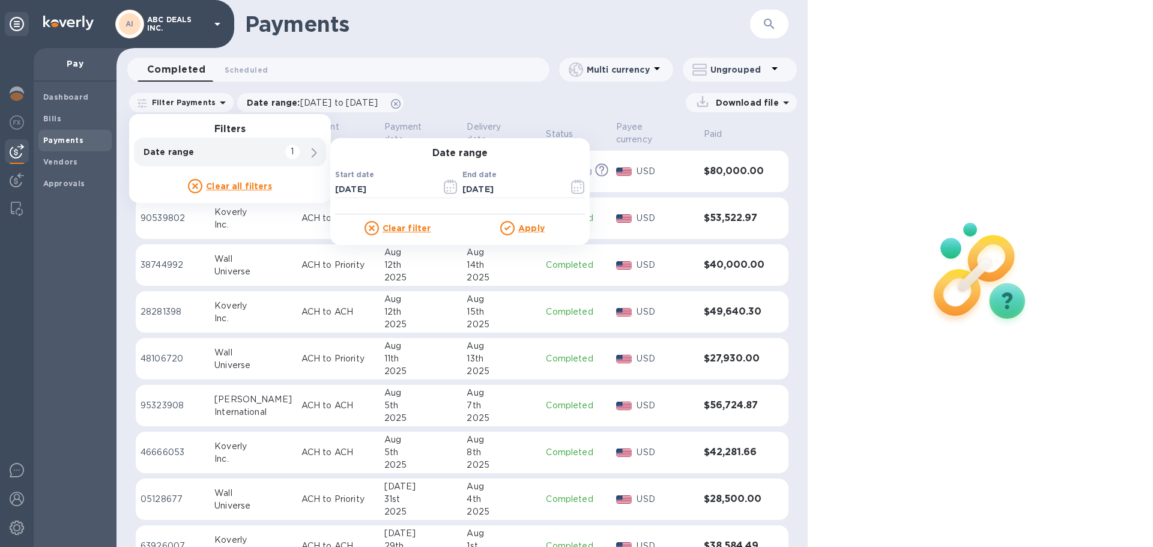
click at [373, 204] on p "​" at bounding box center [396, 207] width 123 height 14
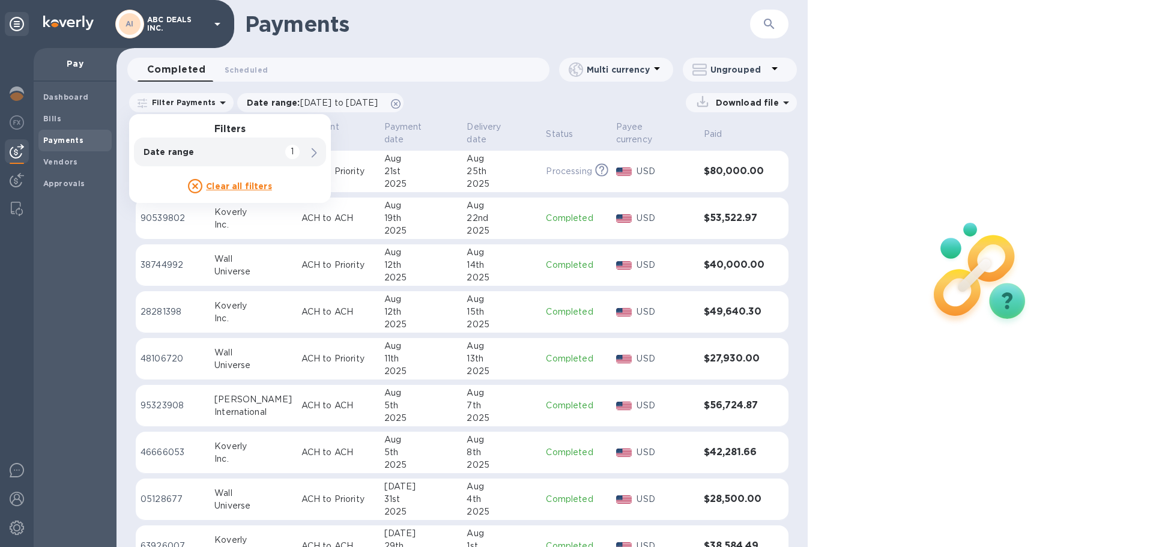
click at [571, 120] on th "Status" at bounding box center [576, 135] width 70 height 32
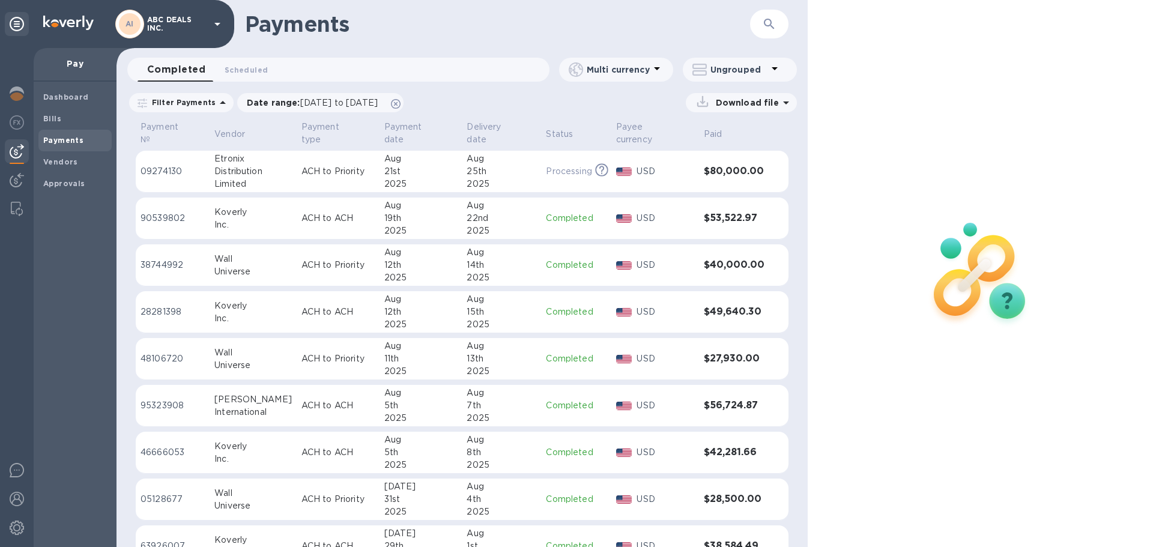
click at [571, 169] on div at bounding box center [980, 273] width 345 height 547
